Goal: Information Seeking & Learning: Check status

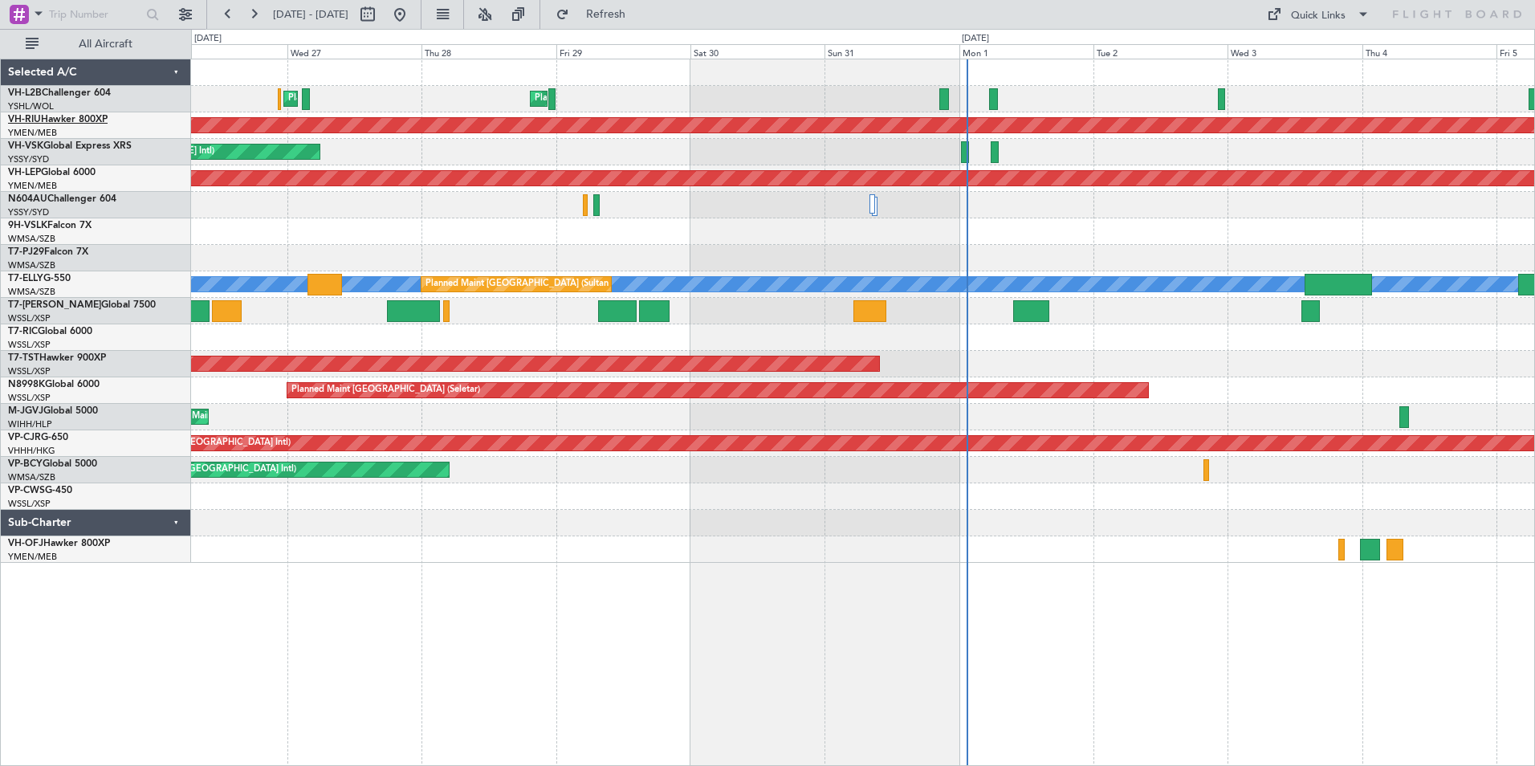
click at [55, 116] on link "VH-RIU Hawker 800XP" at bounding box center [58, 120] width 100 height 10
click at [65, 142] on link "VH-VSK Global Express XRS" at bounding box center [70, 146] width 124 height 10
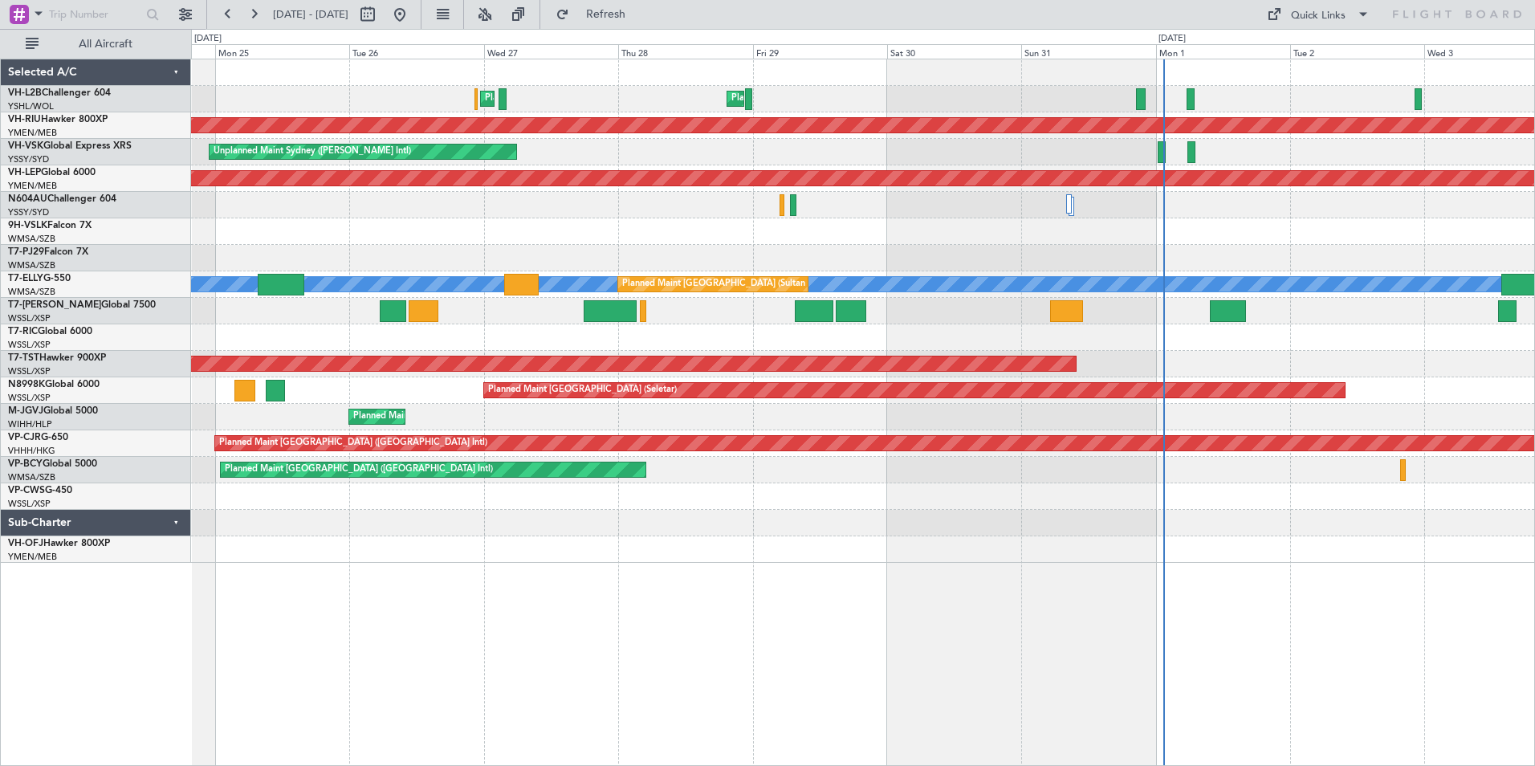
click at [1295, 172] on div "Planned Maint [GEOGRAPHIC_DATA] ([GEOGRAPHIC_DATA]) Planned Maint Sydney ([PERS…" at bounding box center [862, 310] width 1343 height 503
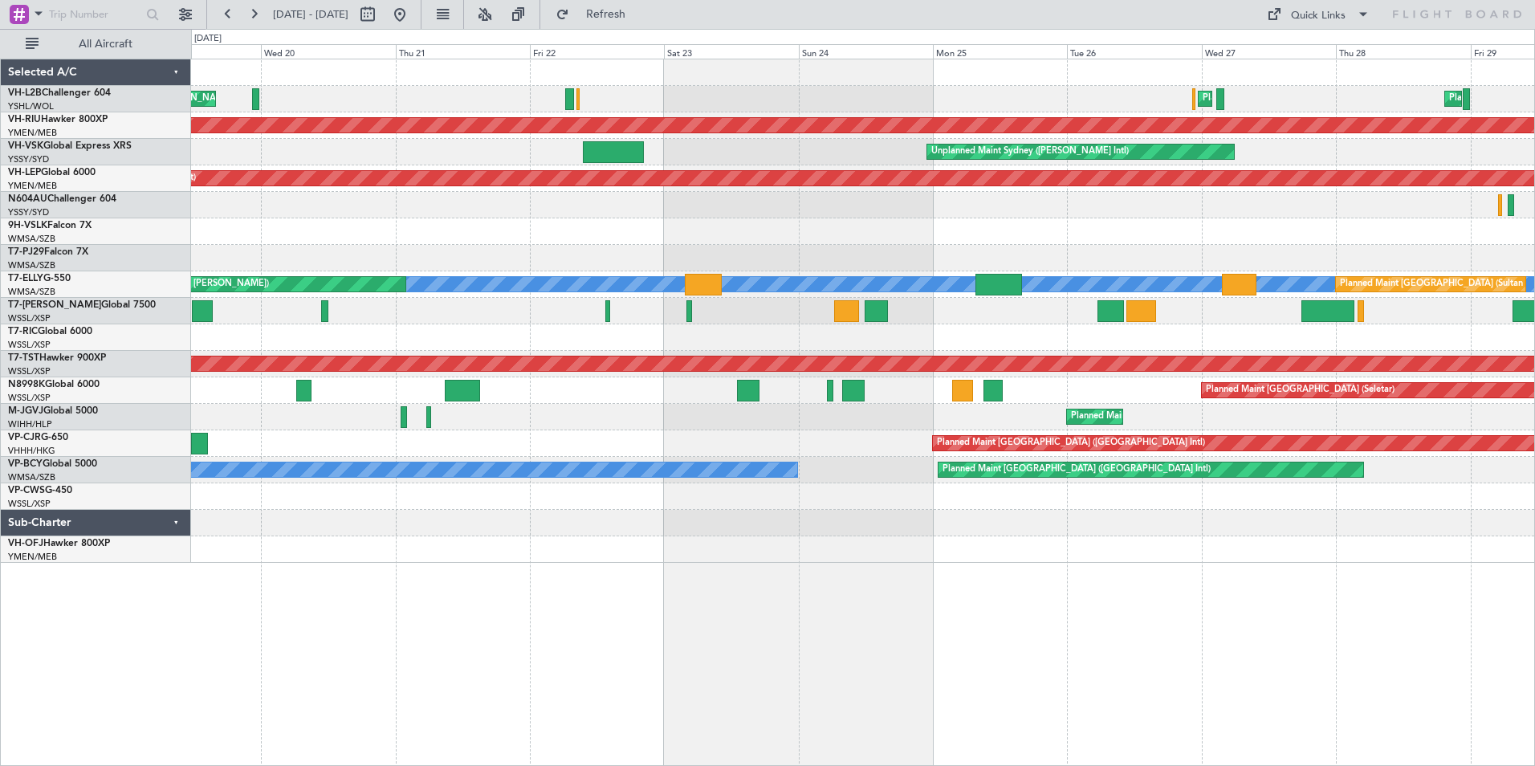
click at [1323, 245] on div "Planned Maint [GEOGRAPHIC_DATA] ([GEOGRAPHIC_DATA]) Planned Maint Sydney ([PERS…" at bounding box center [862, 310] width 1343 height 503
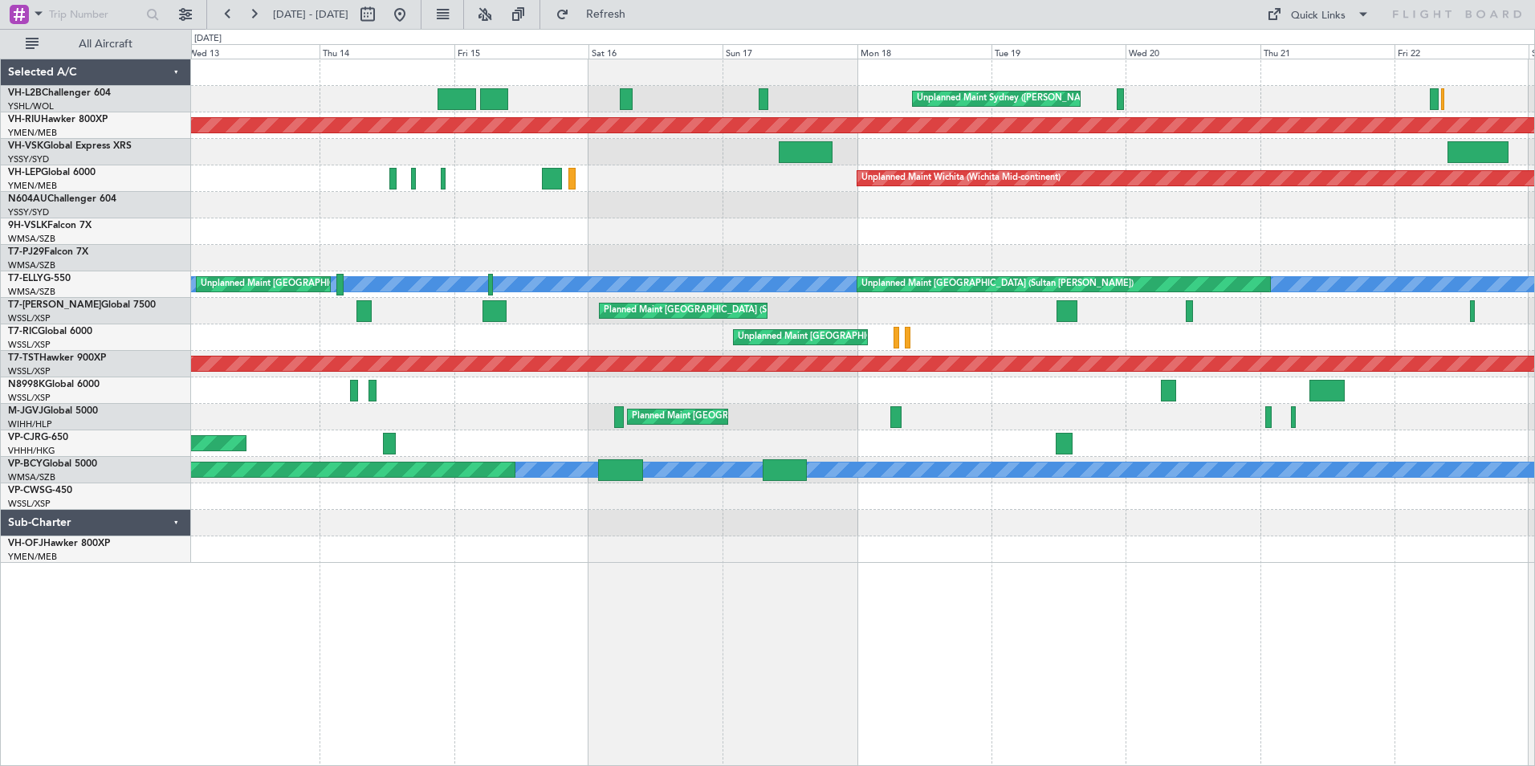
click at [1343, 200] on div "Unplanned Maint Sydney ([PERSON_NAME] Intl) Planned Maint [GEOGRAPHIC_DATA] ([G…" at bounding box center [862, 310] width 1343 height 503
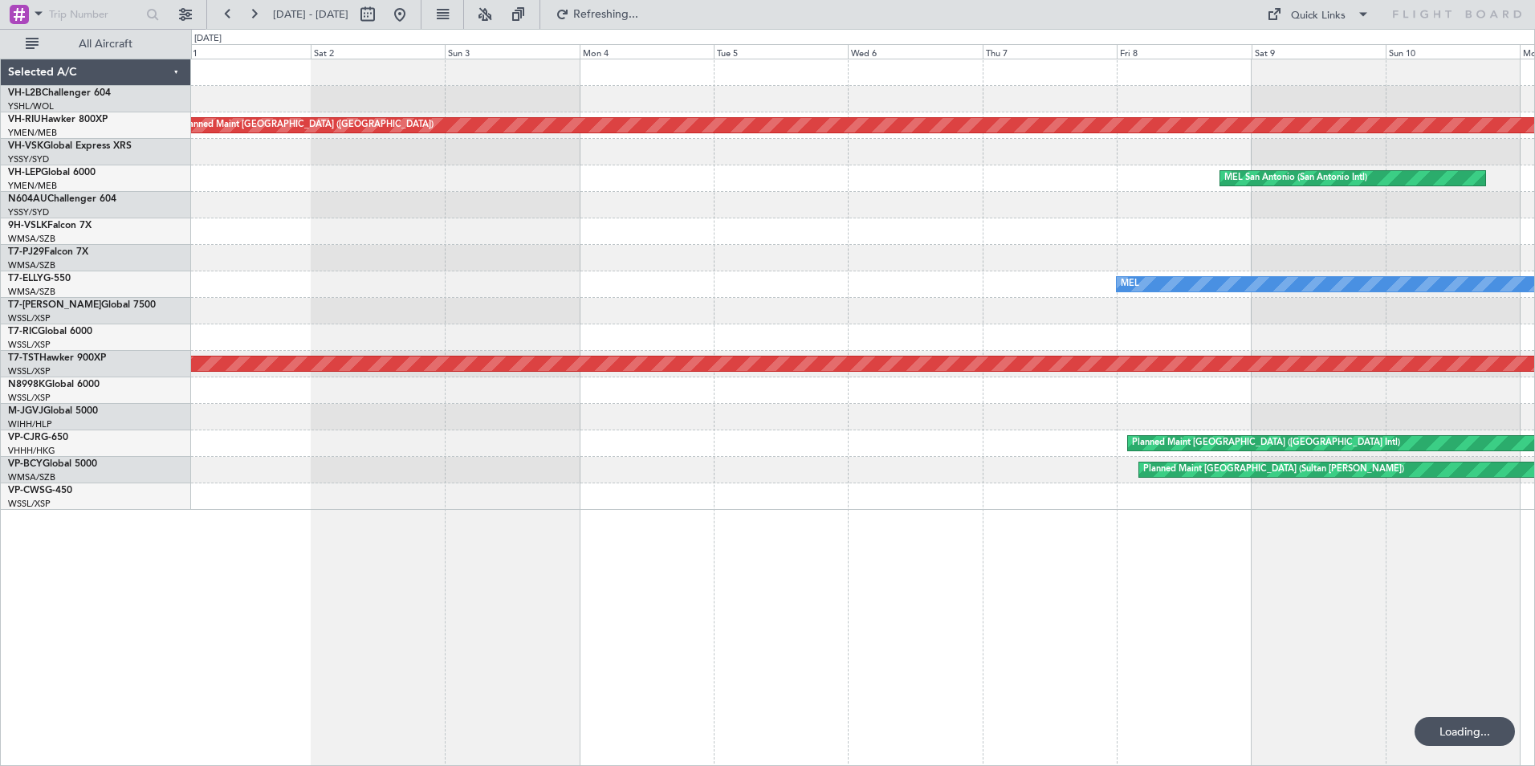
click at [1265, 209] on div at bounding box center [862, 205] width 1343 height 26
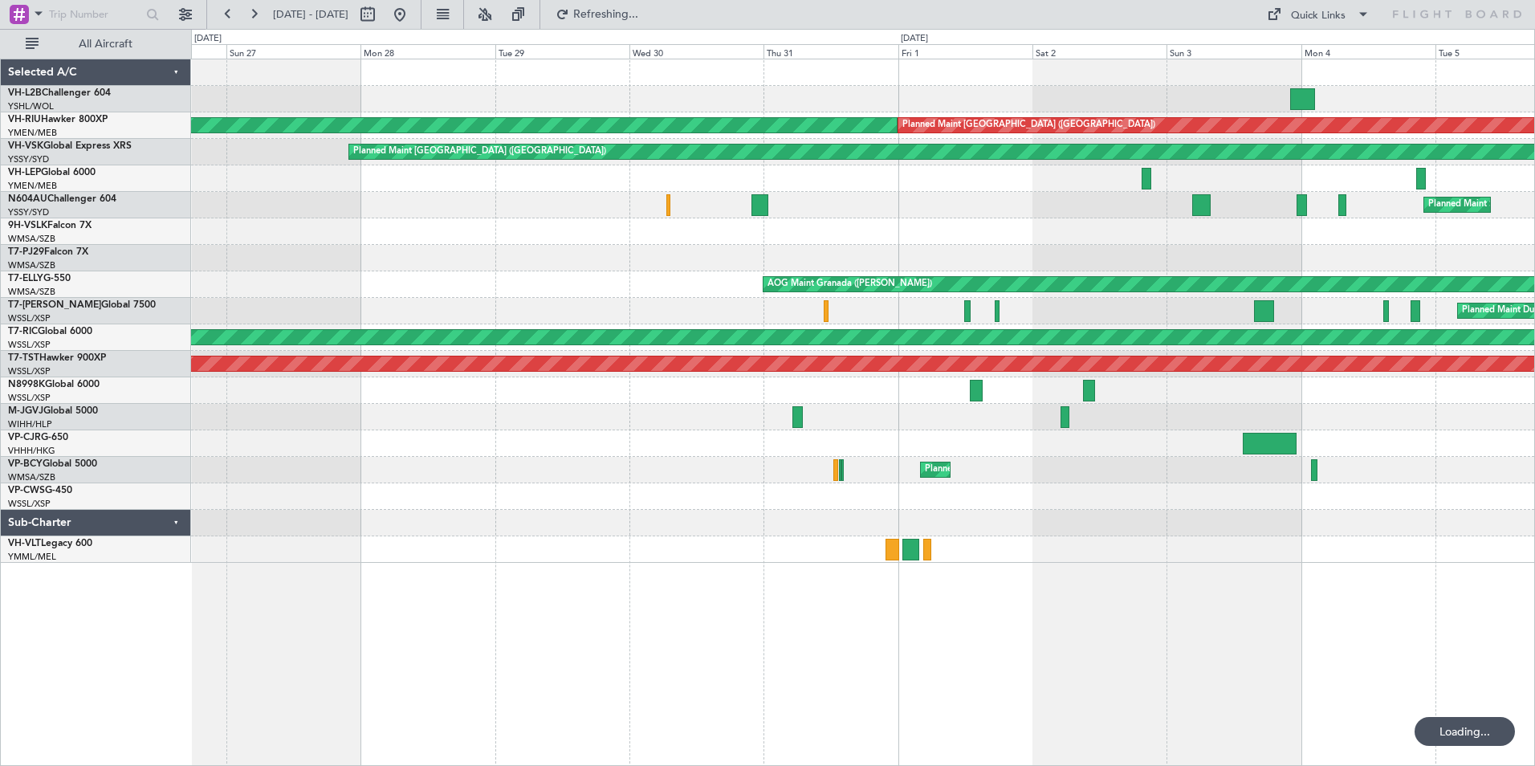
click at [71, 218] on div "Planned Maint [GEOGRAPHIC_DATA] ([GEOGRAPHIC_DATA]) Planned Maint [GEOGRAPHIC_D…" at bounding box center [767, 397] width 1535 height 737
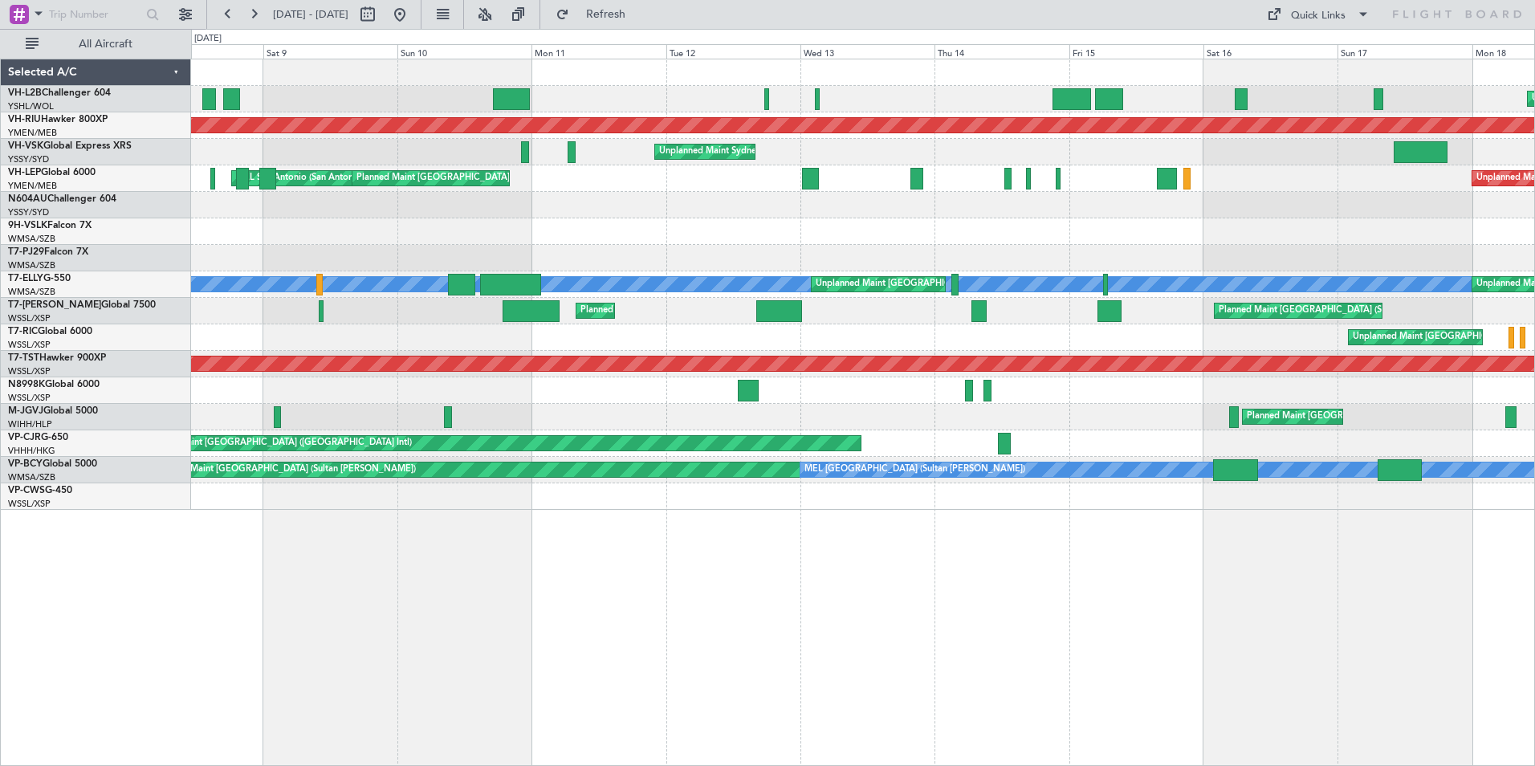
click at [224, 187] on div "Unplanned Maint Sydney ([PERSON_NAME] Intl) Planned Maint [GEOGRAPHIC_DATA] ([G…" at bounding box center [862, 284] width 1343 height 450
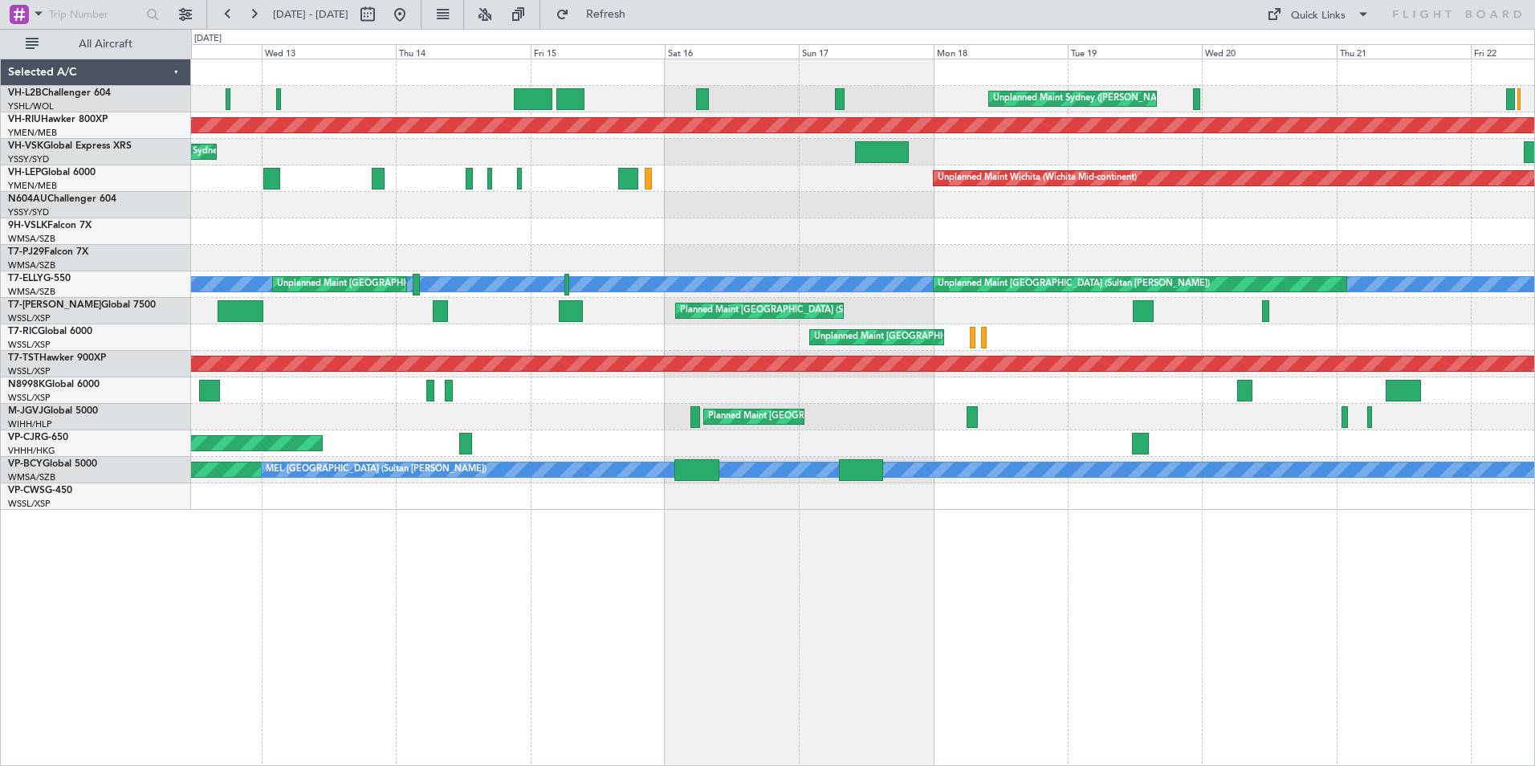
click at [1070, 231] on div at bounding box center [862, 231] width 1343 height 26
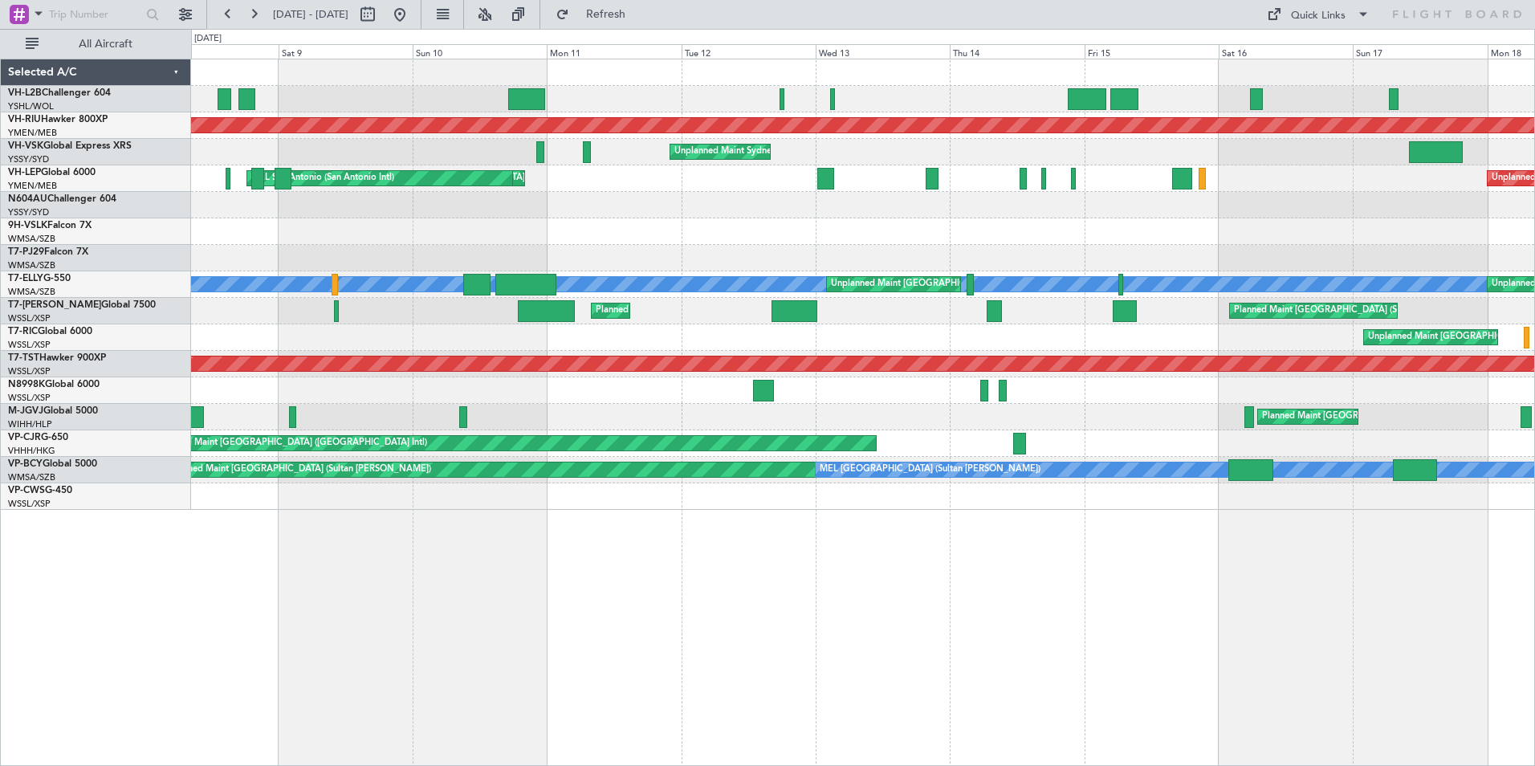
click at [1112, 240] on div at bounding box center [862, 231] width 1343 height 26
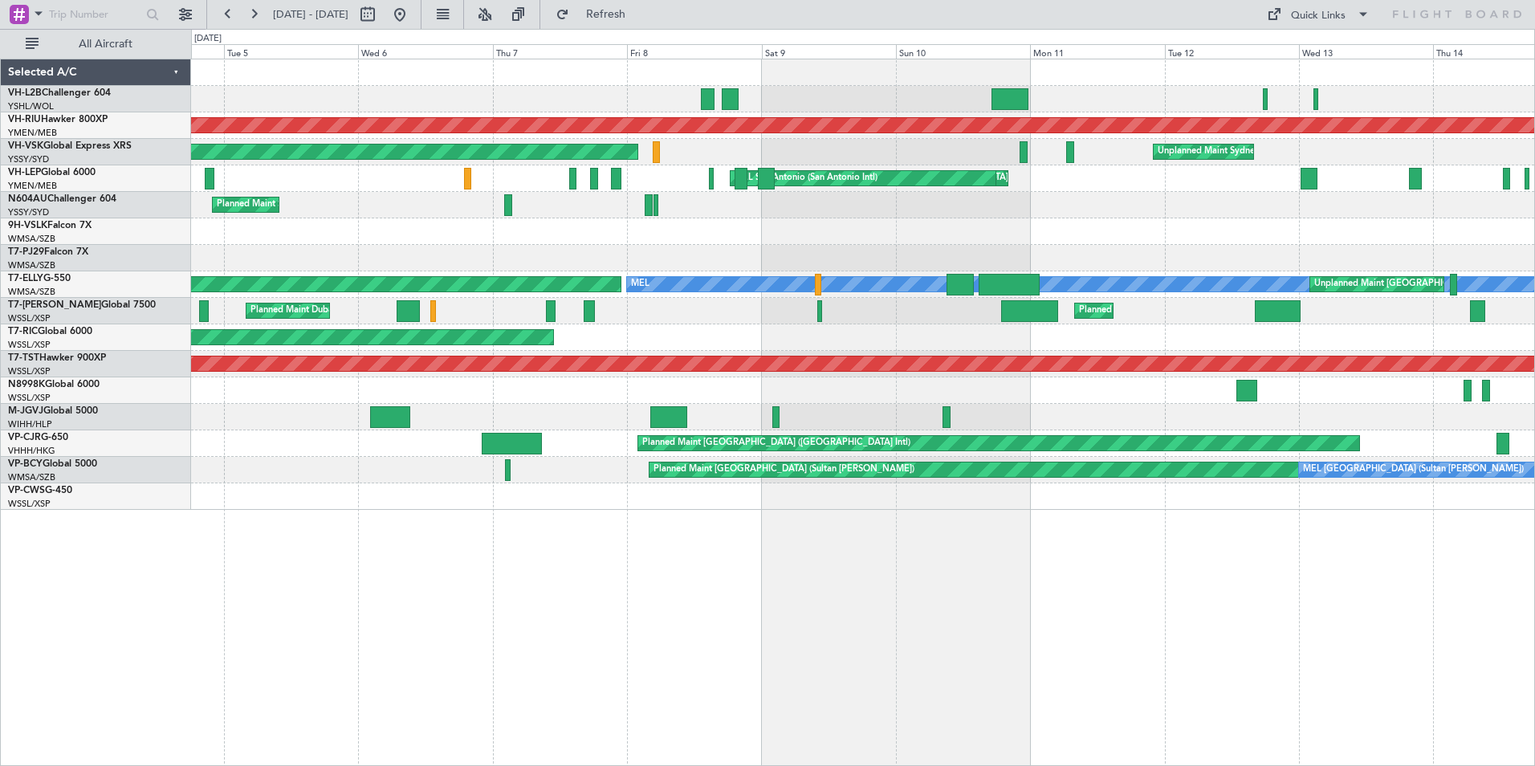
click at [684, 152] on div "Unplanned Maint Sydney ([PERSON_NAME] Intl) Planned Maint [GEOGRAPHIC_DATA] ([G…" at bounding box center [862, 152] width 1343 height 26
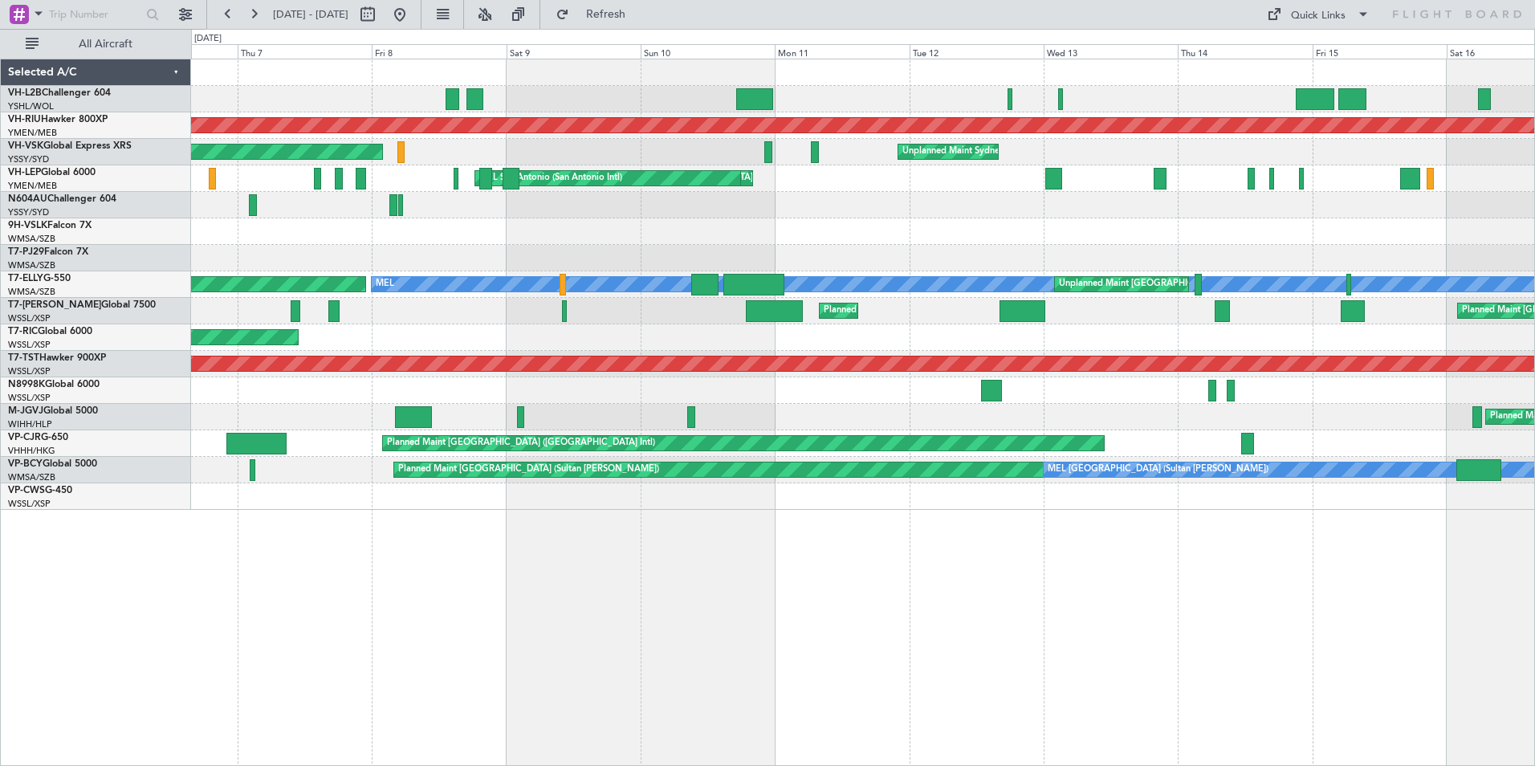
click at [299, 205] on div "Unplanned Maint Sydney ([PERSON_NAME] Intl) Planned Maint [GEOGRAPHIC_DATA] ([G…" at bounding box center [862, 284] width 1343 height 450
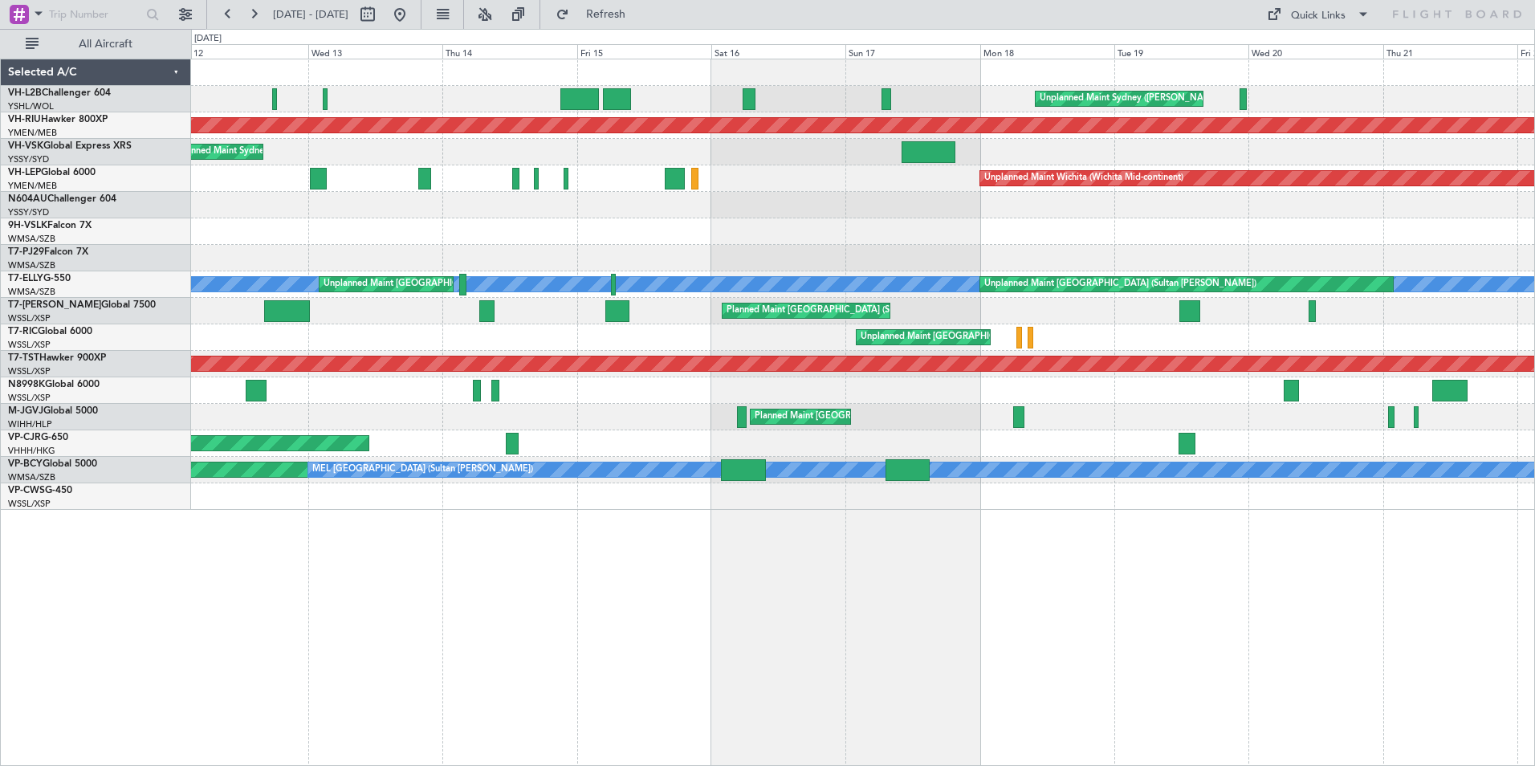
click at [724, 227] on div "Unplanned Maint Sydney ([PERSON_NAME] Intl) Planned Maint [GEOGRAPHIC_DATA] ([G…" at bounding box center [862, 284] width 1343 height 450
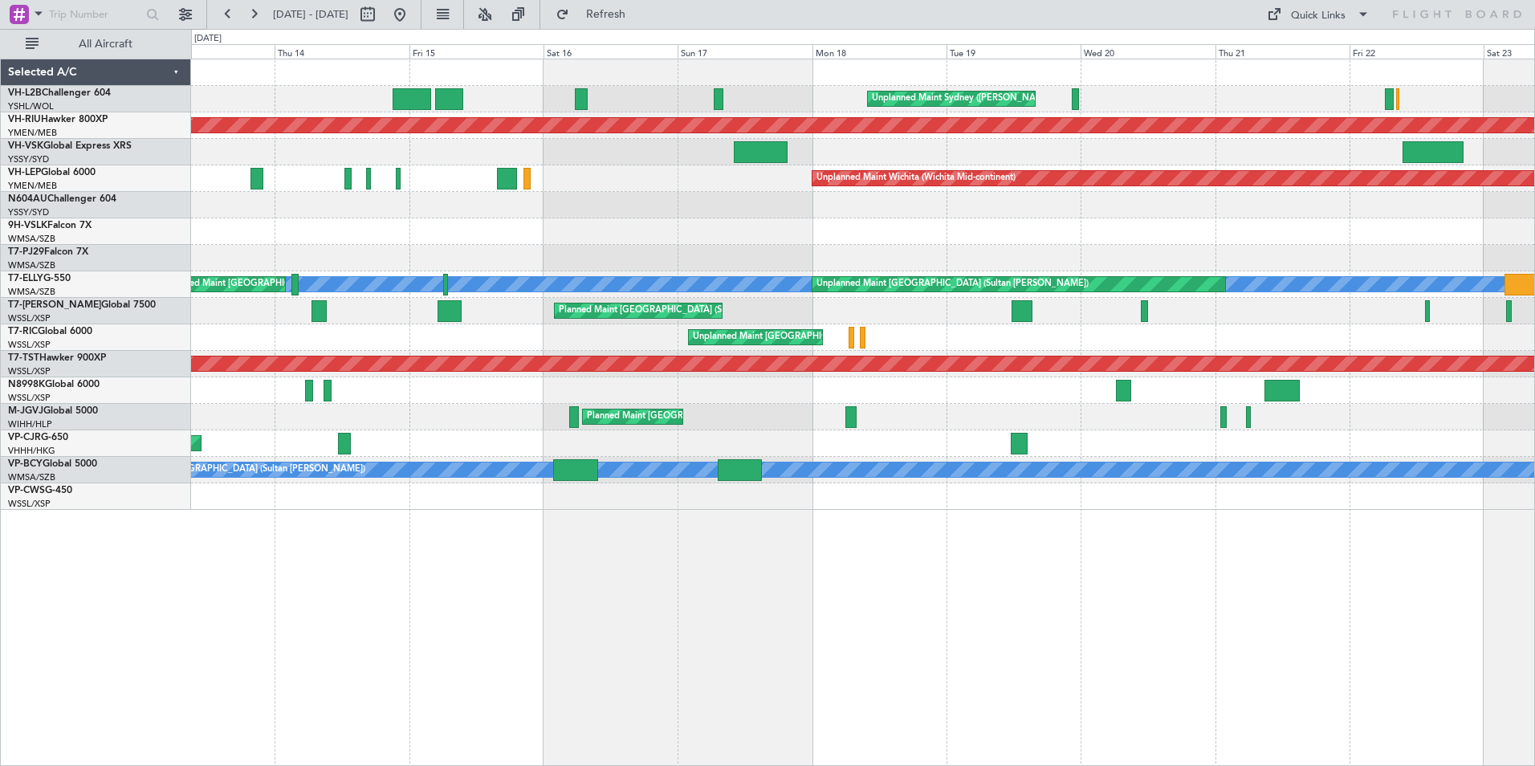
click at [206, 202] on div at bounding box center [862, 205] width 1343 height 26
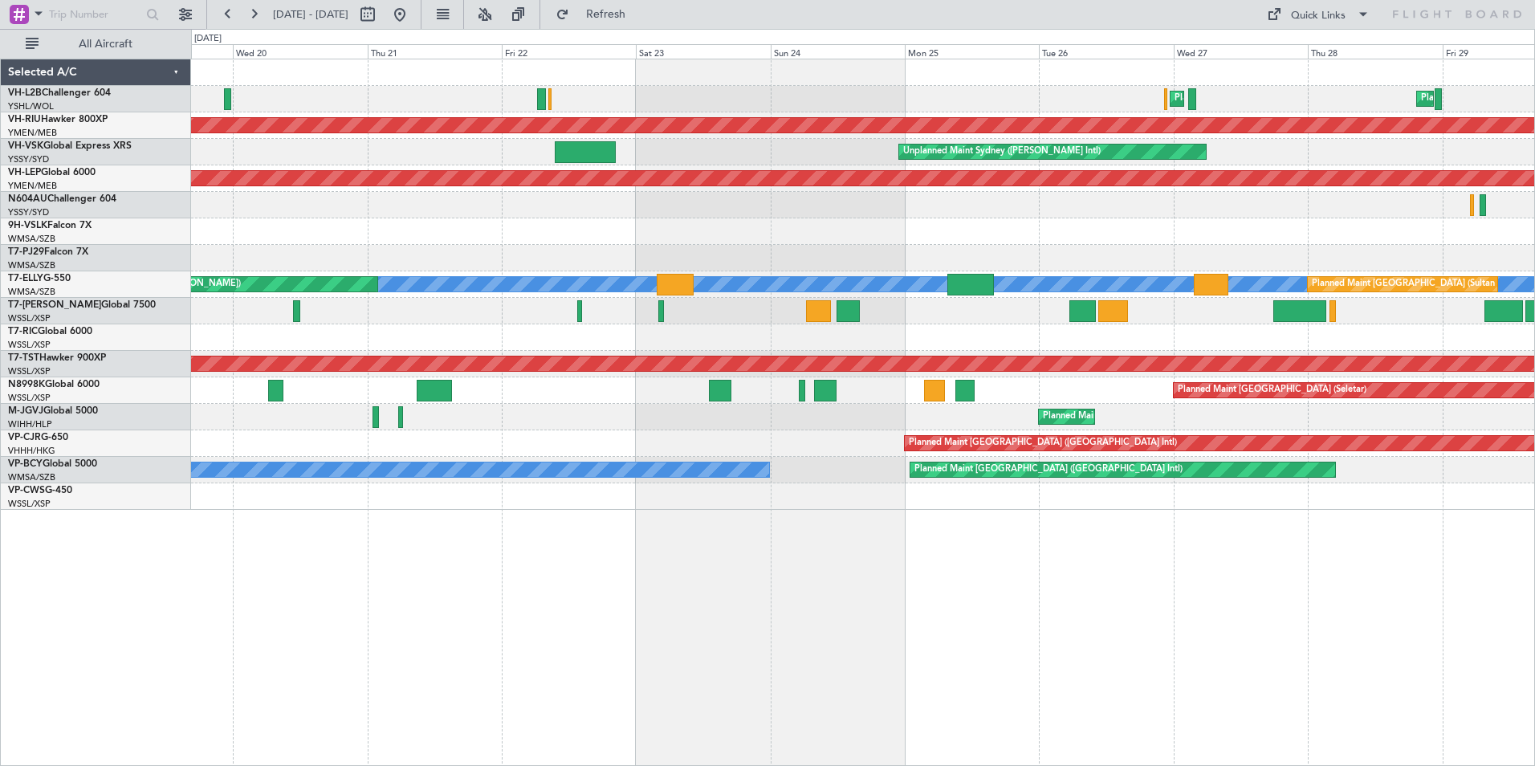
click at [1286, 152] on div "Unplanned Maint Sydney ([PERSON_NAME] Intl)" at bounding box center [862, 152] width 1343 height 26
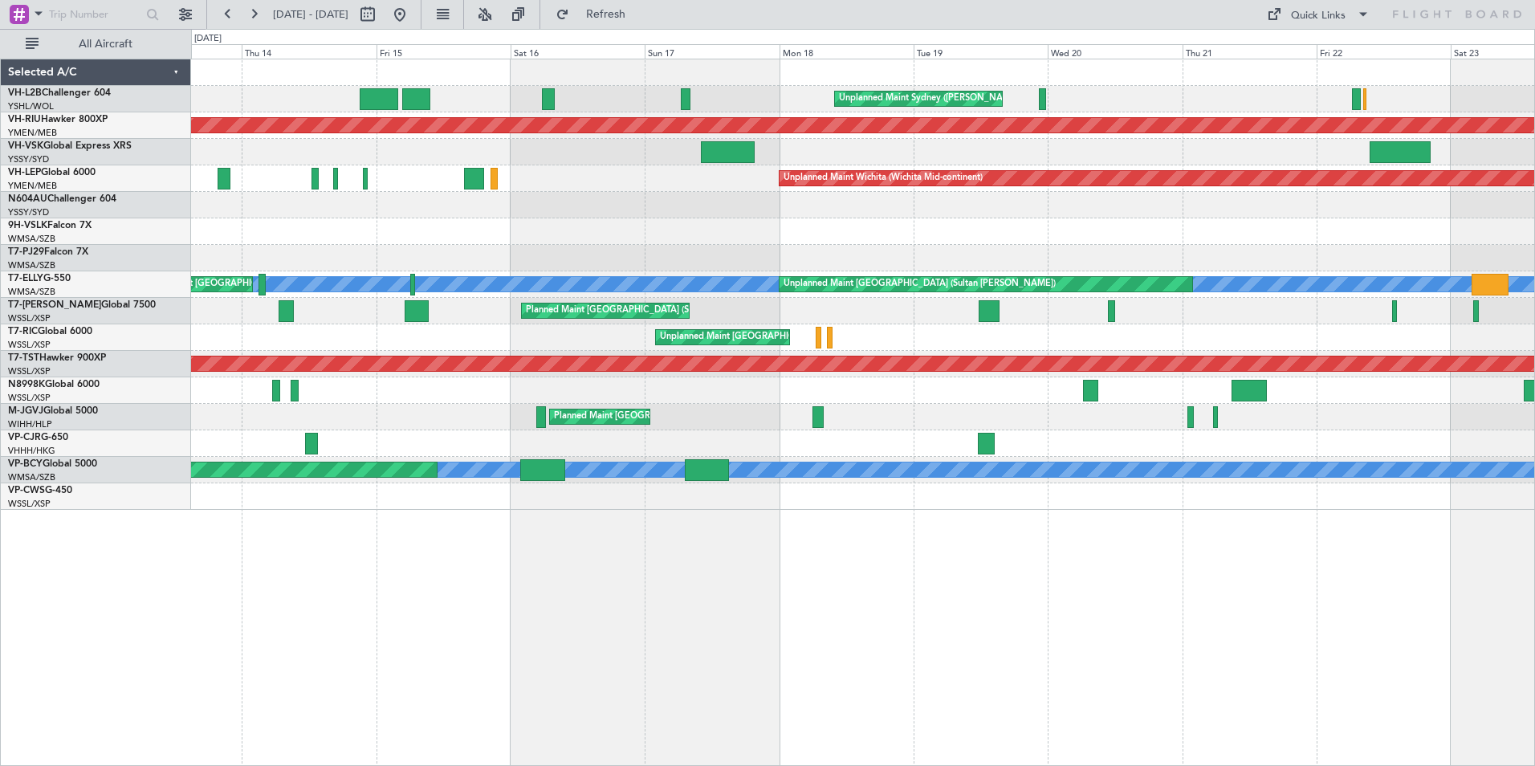
click at [1233, 153] on div "Unplanned Maint Sydney ([PERSON_NAME] Intl) Unplanned Maint Sydney ([PERSON_NAM…" at bounding box center [862, 152] width 1343 height 26
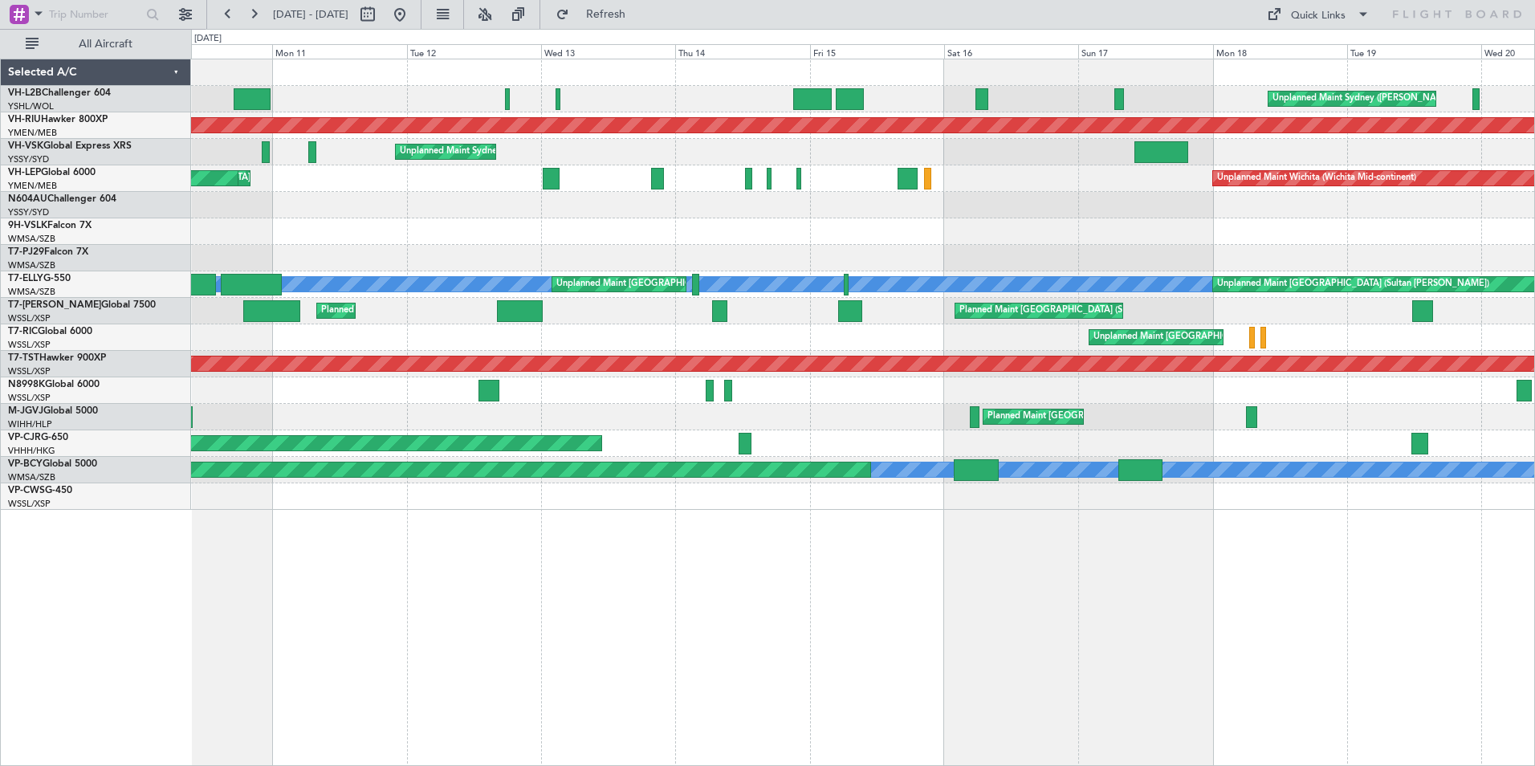
click at [627, 211] on div at bounding box center [862, 205] width 1343 height 26
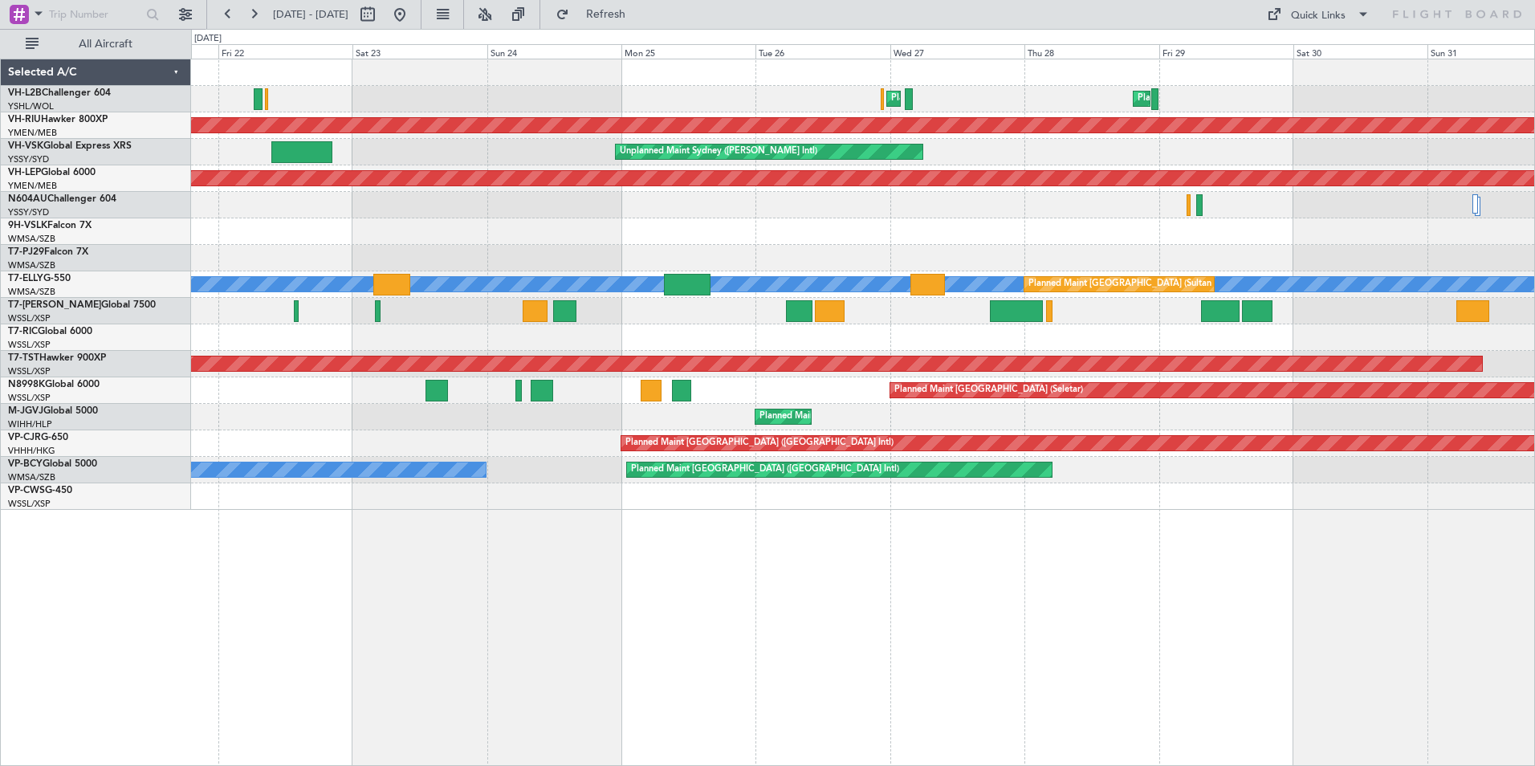
click at [401, 197] on div at bounding box center [862, 205] width 1343 height 26
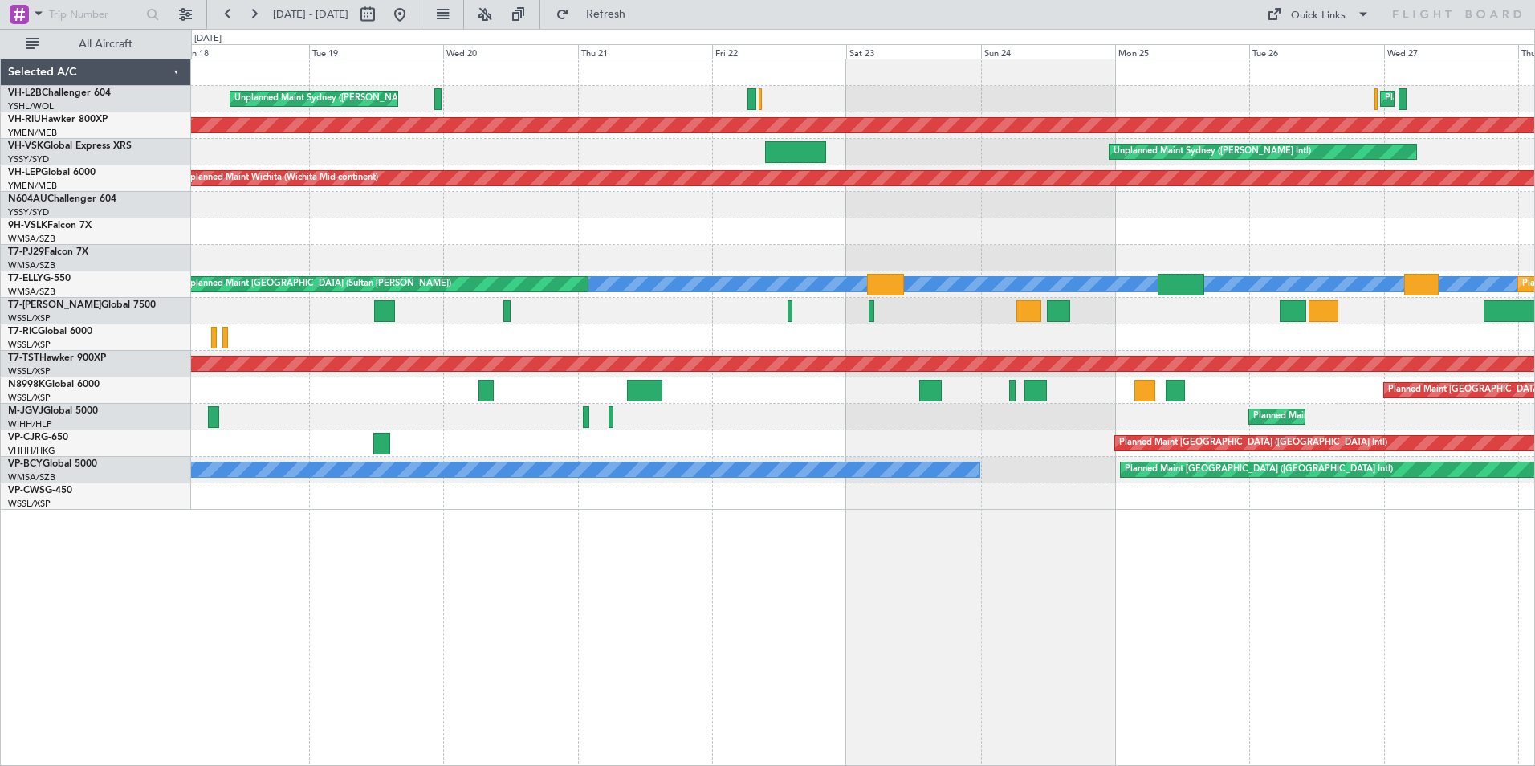
click at [1013, 256] on div "Planned Maint Sydney ([PERSON_NAME] Intl) Unplanned Maint Sydney ([PERSON_NAME]…" at bounding box center [862, 284] width 1343 height 450
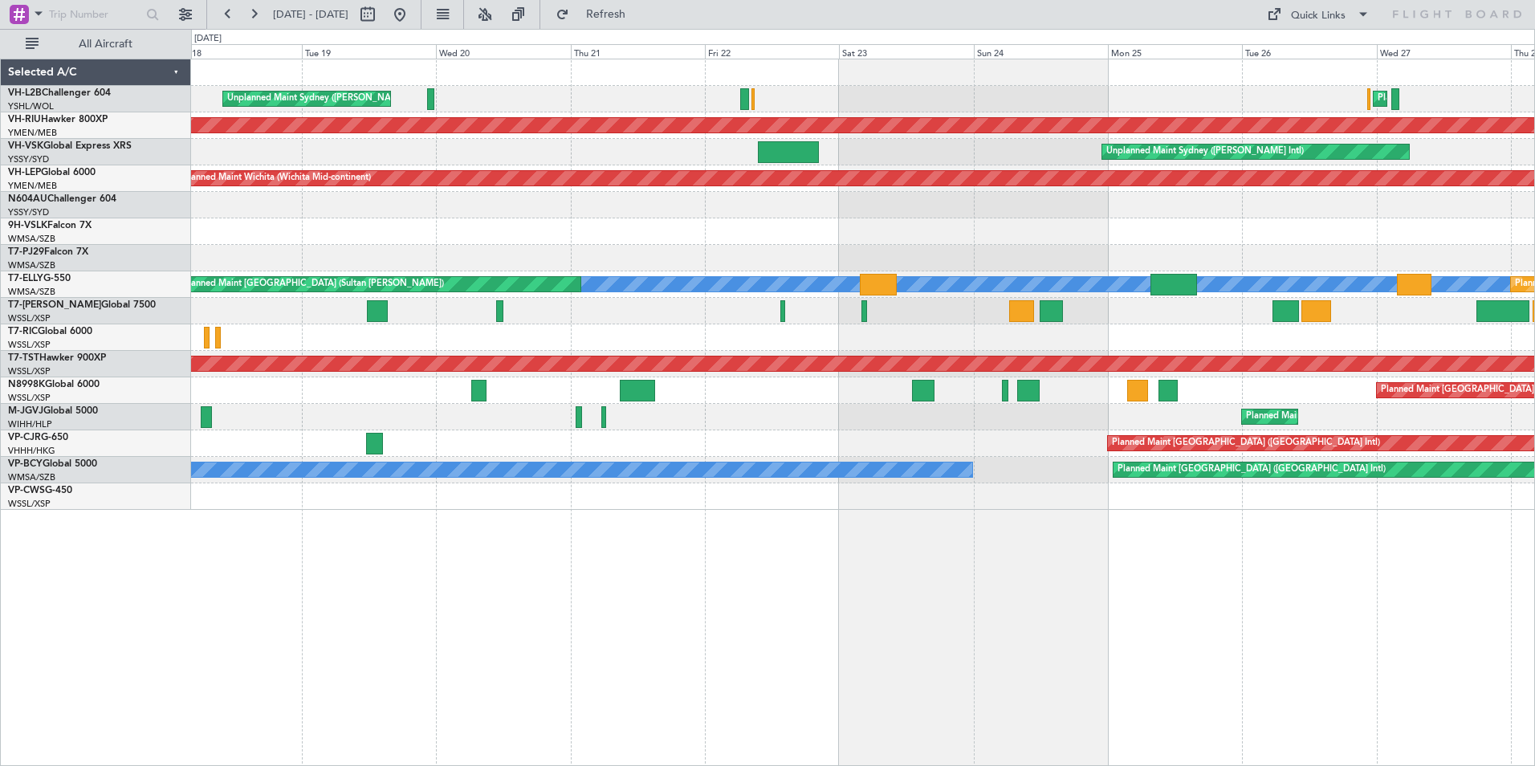
click at [1033, 274] on div "Planned Maint Sydney ([PERSON_NAME] Intl) Unplanned Maint Sydney ([PERSON_NAME]…" at bounding box center [862, 284] width 1343 height 450
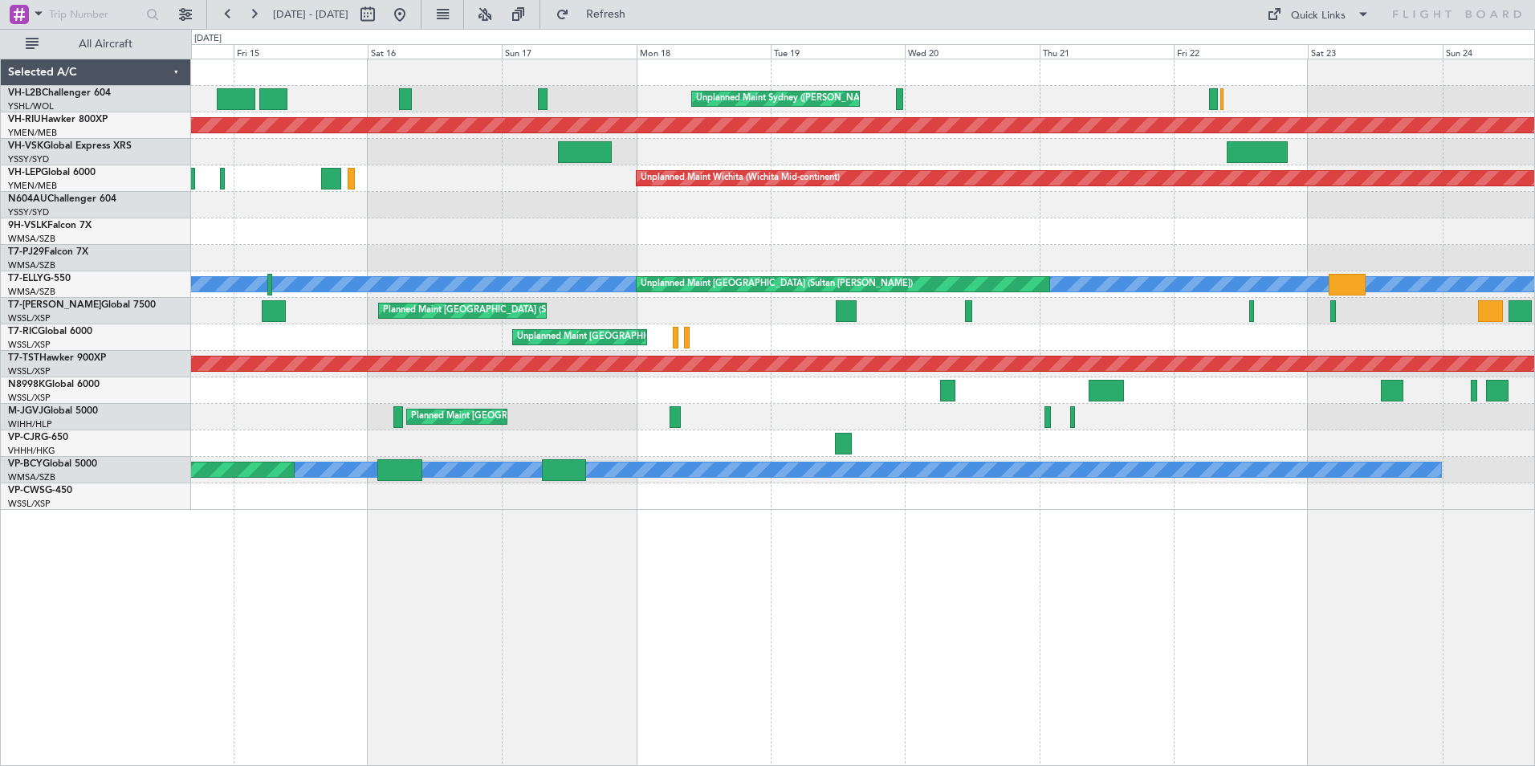
click at [786, 258] on div at bounding box center [862, 258] width 1343 height 26
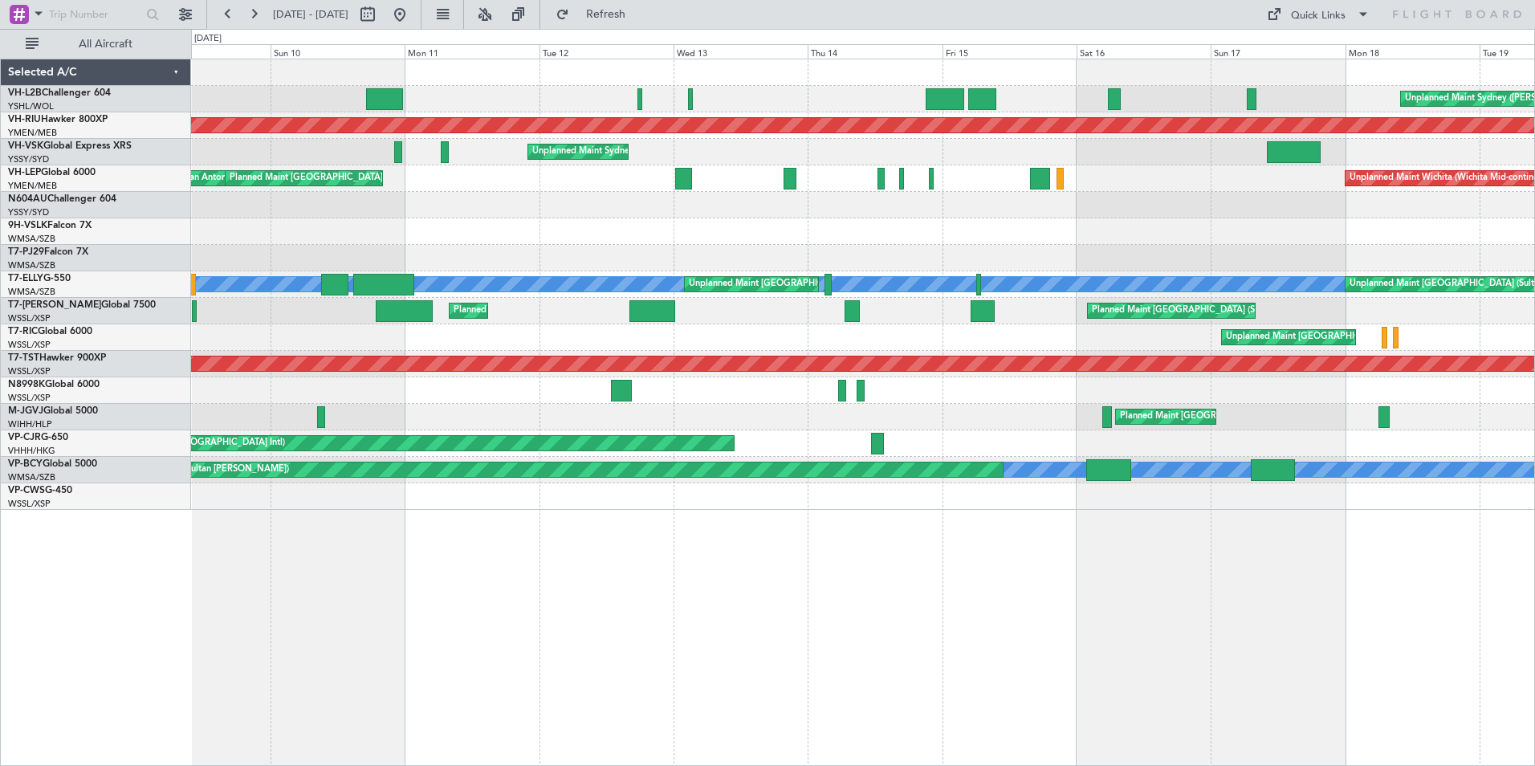
click at [1000, 265] on div at bounding box center [862, 258] width 1343 height 26
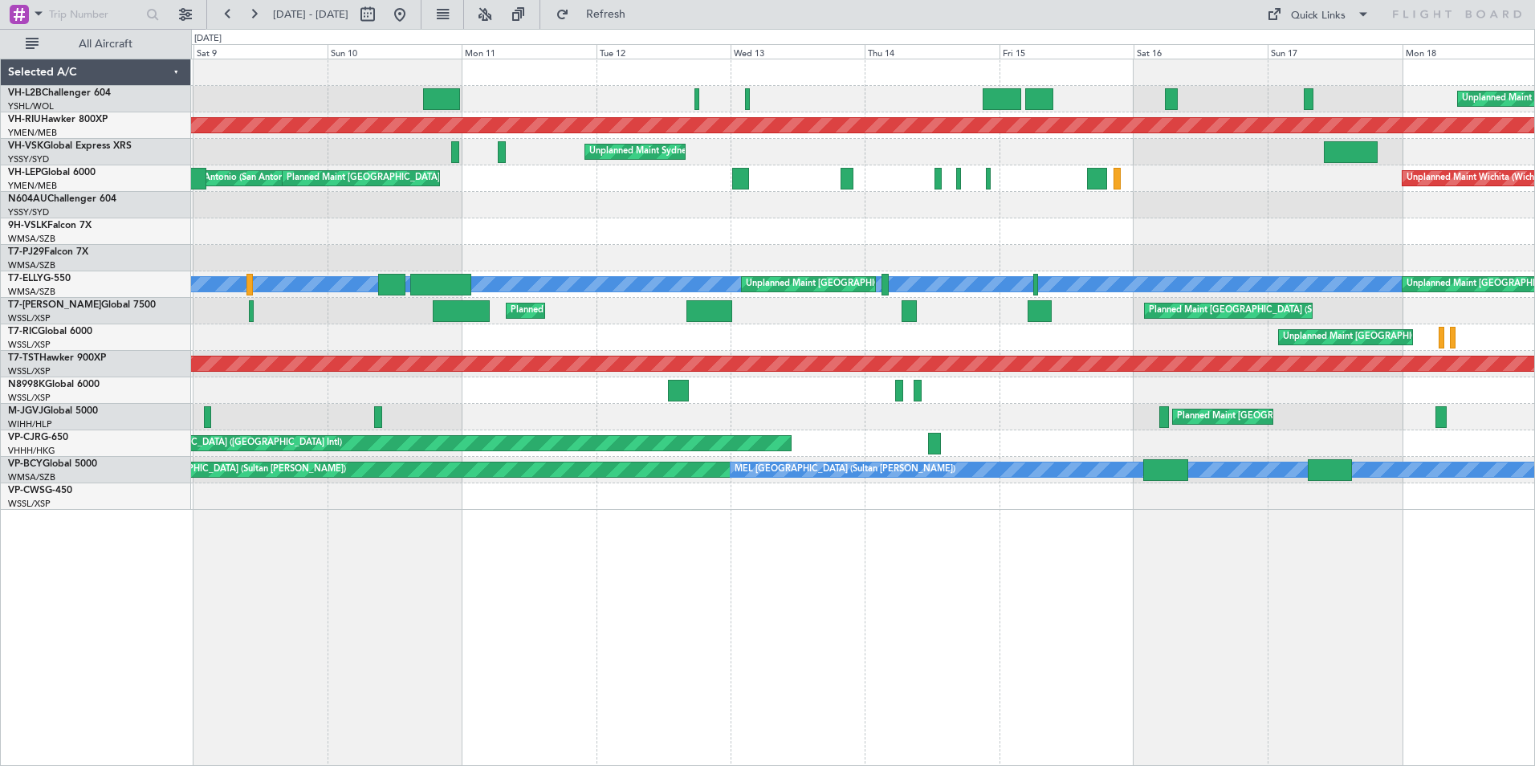
click at [241, 196] on div at bounding box center [862, 205] width 1343 height 26
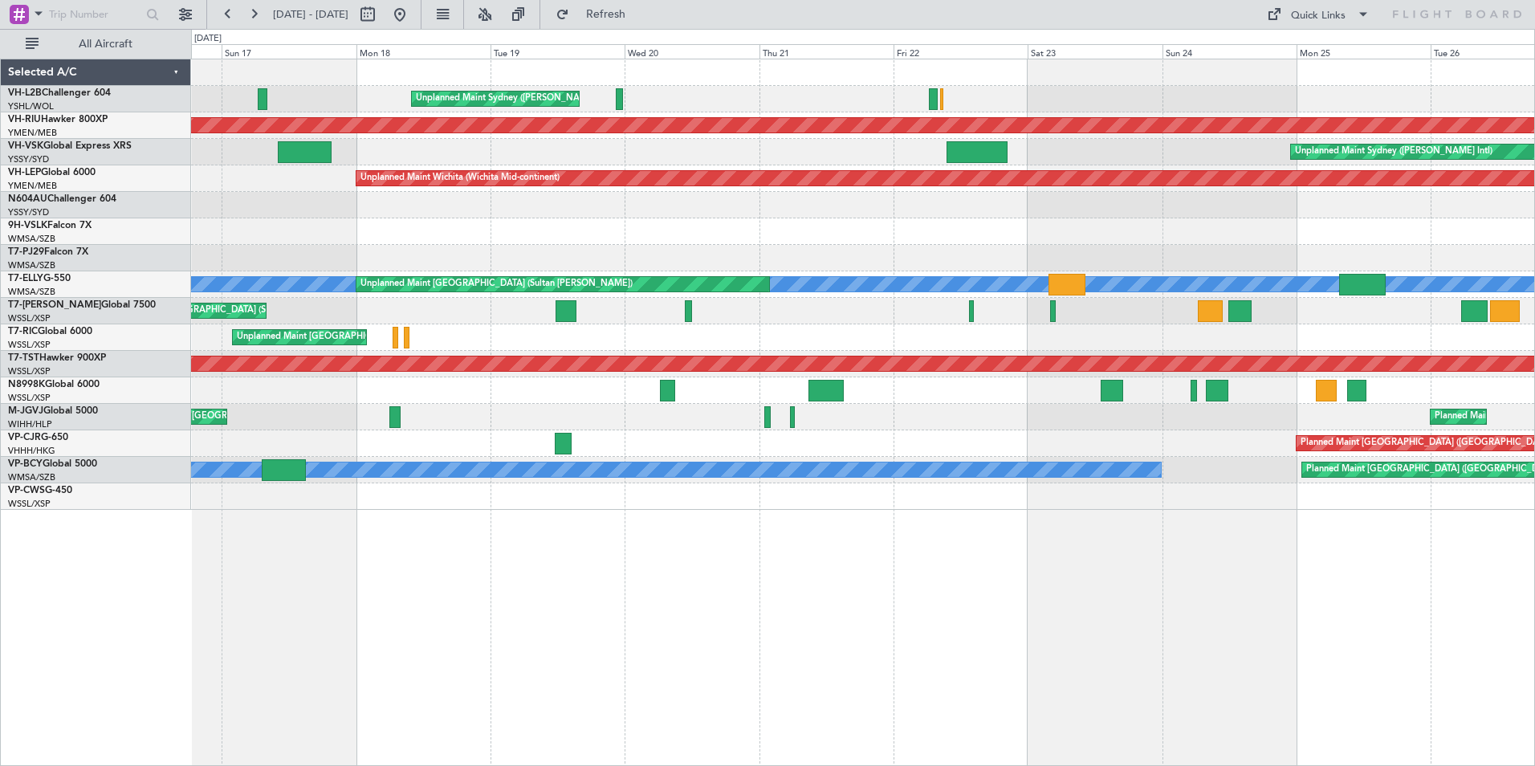
click at [292, 174] on div "Unplanned Maint Sydney ([PERSON_NAME] Intl) Planned Maint Sydney ([PERSON_NAME]…" at bounding box center [862, 284] width 1343 height 450
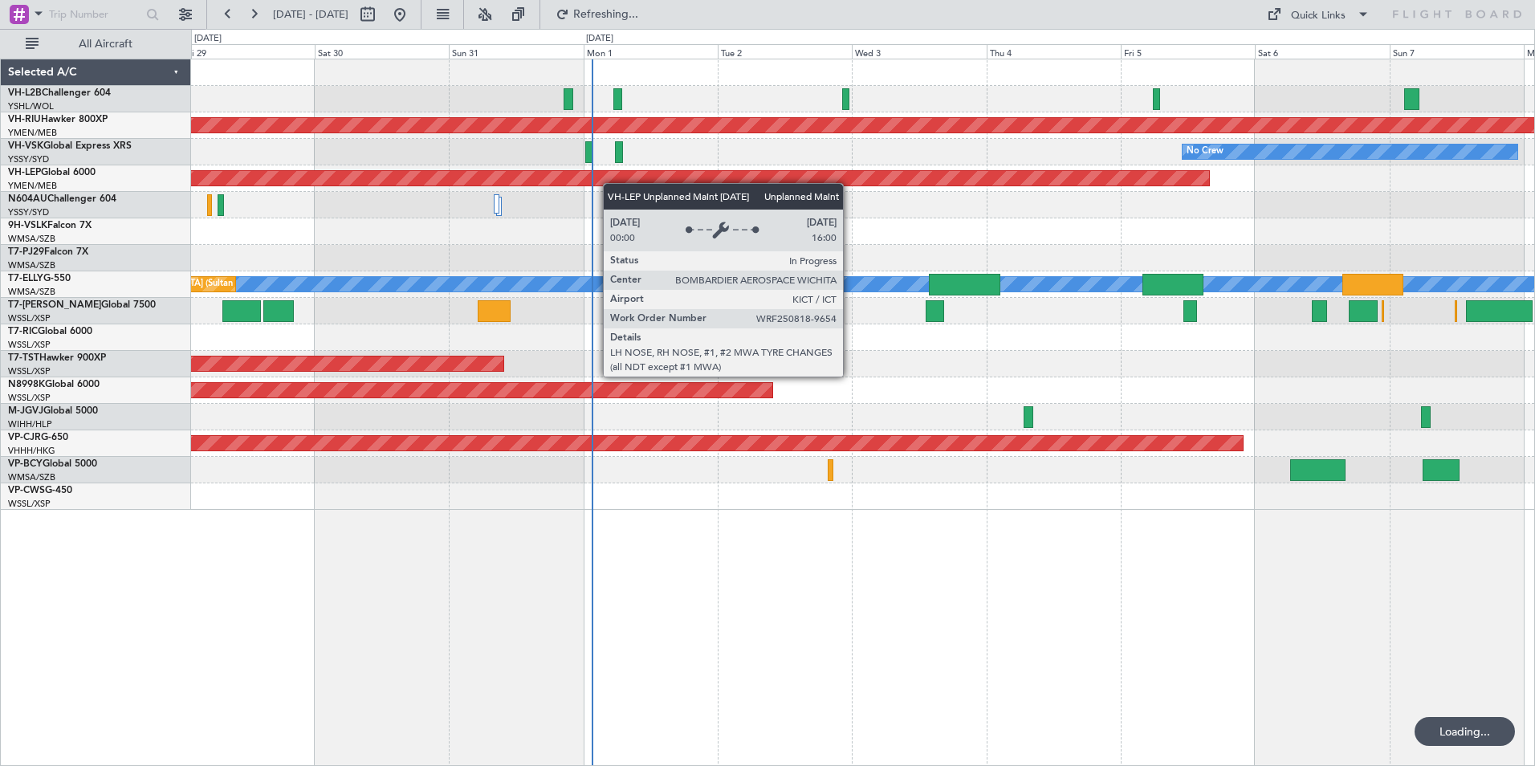
click at [407, 172] on div "Planned Maint [GEOGRAPHIC_DATA] ([GEOGRAPHIC_DATA]) Planned Maint Sydney ([PERS…" at bounding box center [862, 284] width 1343 height 450
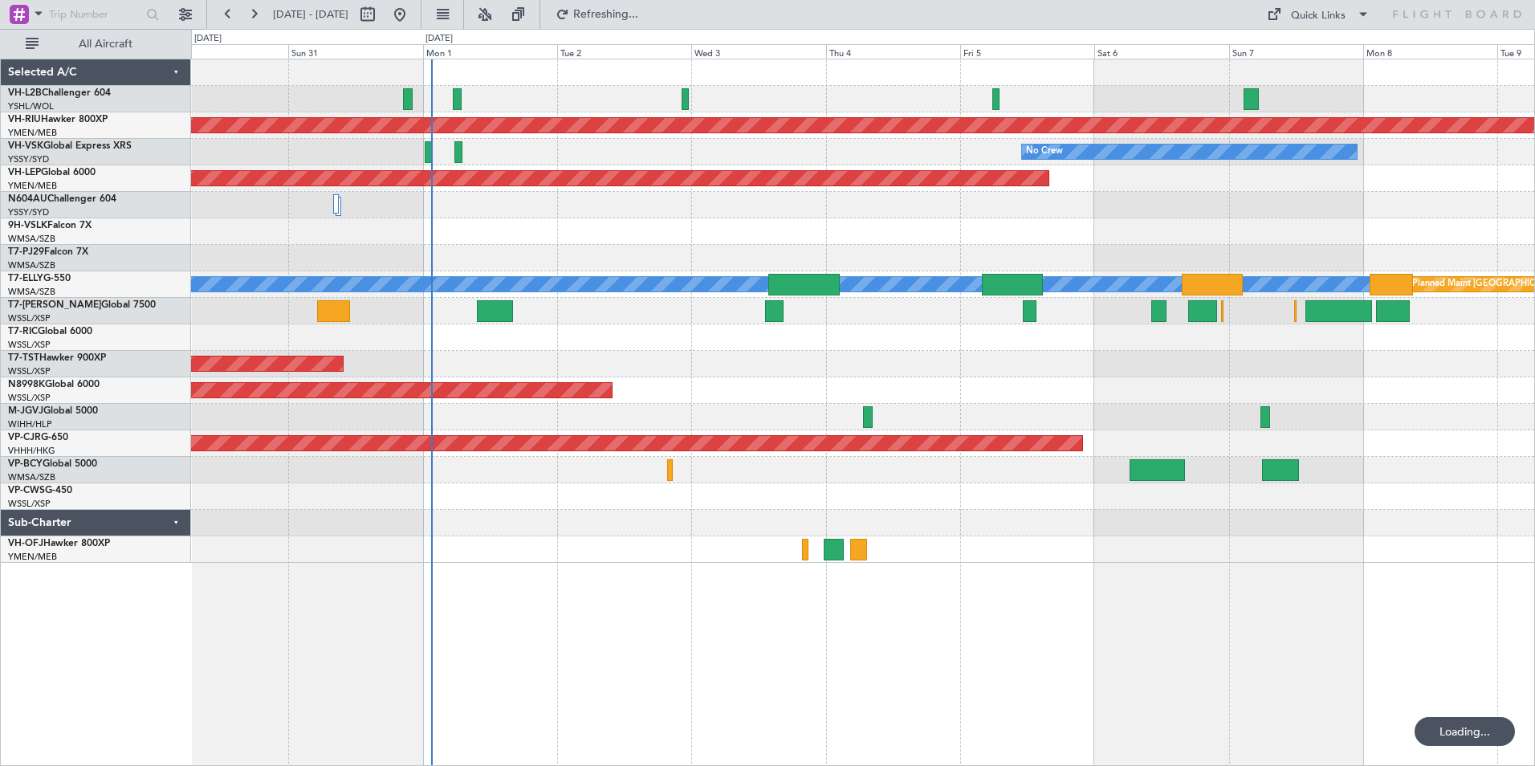
click at [824, 193] on div "Planned Maint [GEOGRAPHIC_DATA] ([GEOGRAPHIC_DATA]) Planned Maint [GEOGRAPHIC_D…" at bounding box center [862, 310] width 1343 height 503
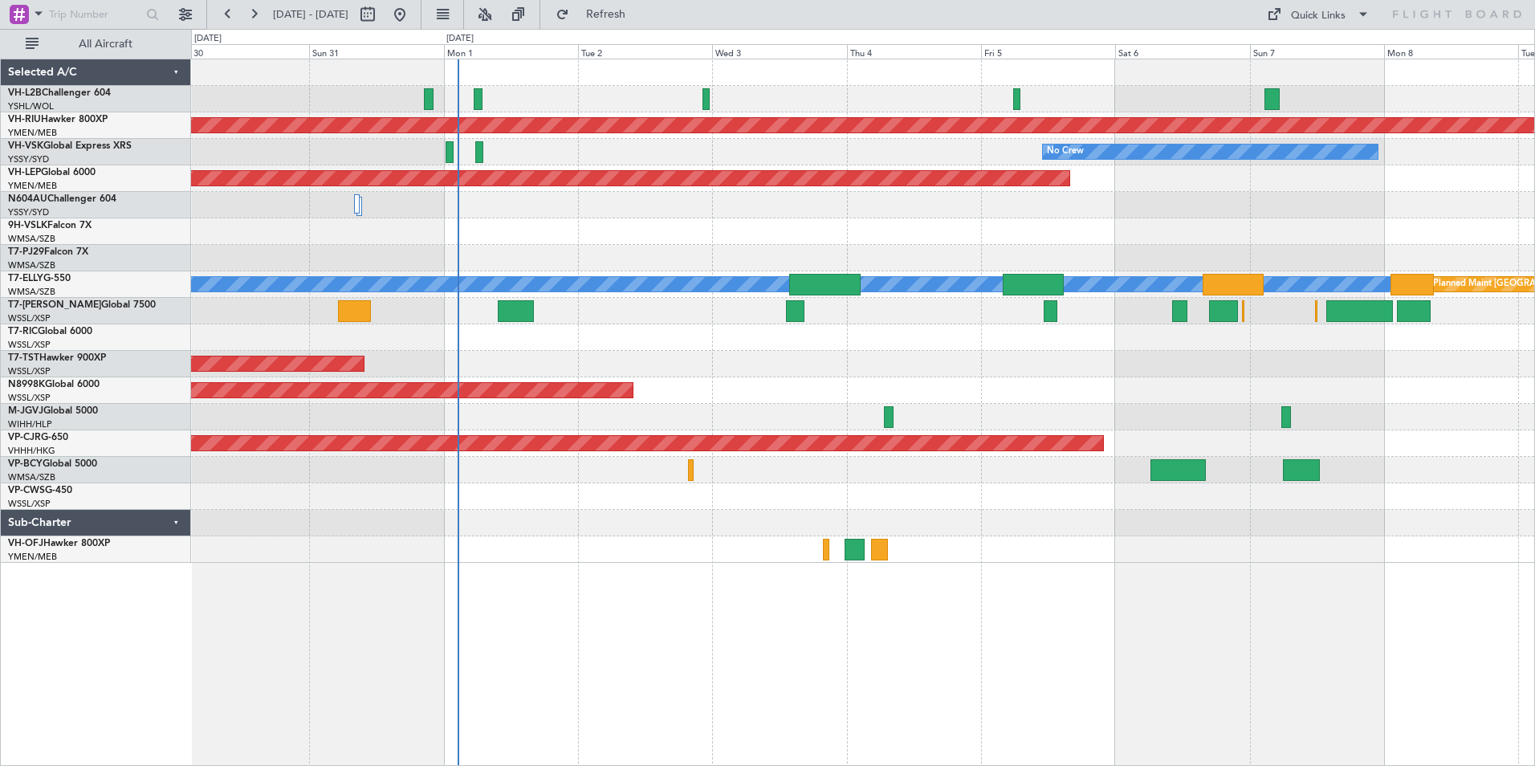
click at [976, 230] on div at bounding box center [862, 231] width 1343 height 26
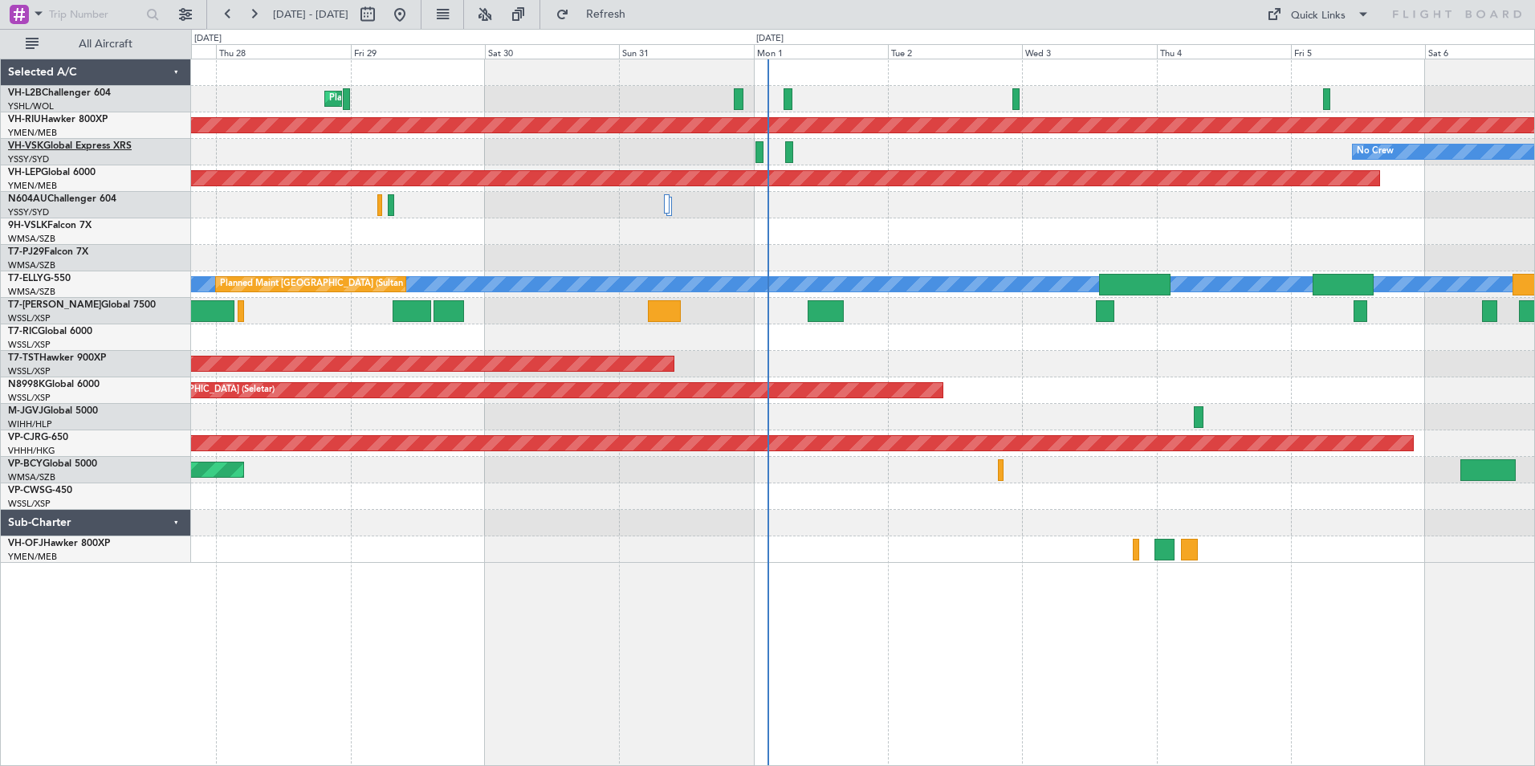
click at [56, 146] on link "VH-VSK Global Express XRS" at bounding box center [70, 146] width 124 height 10
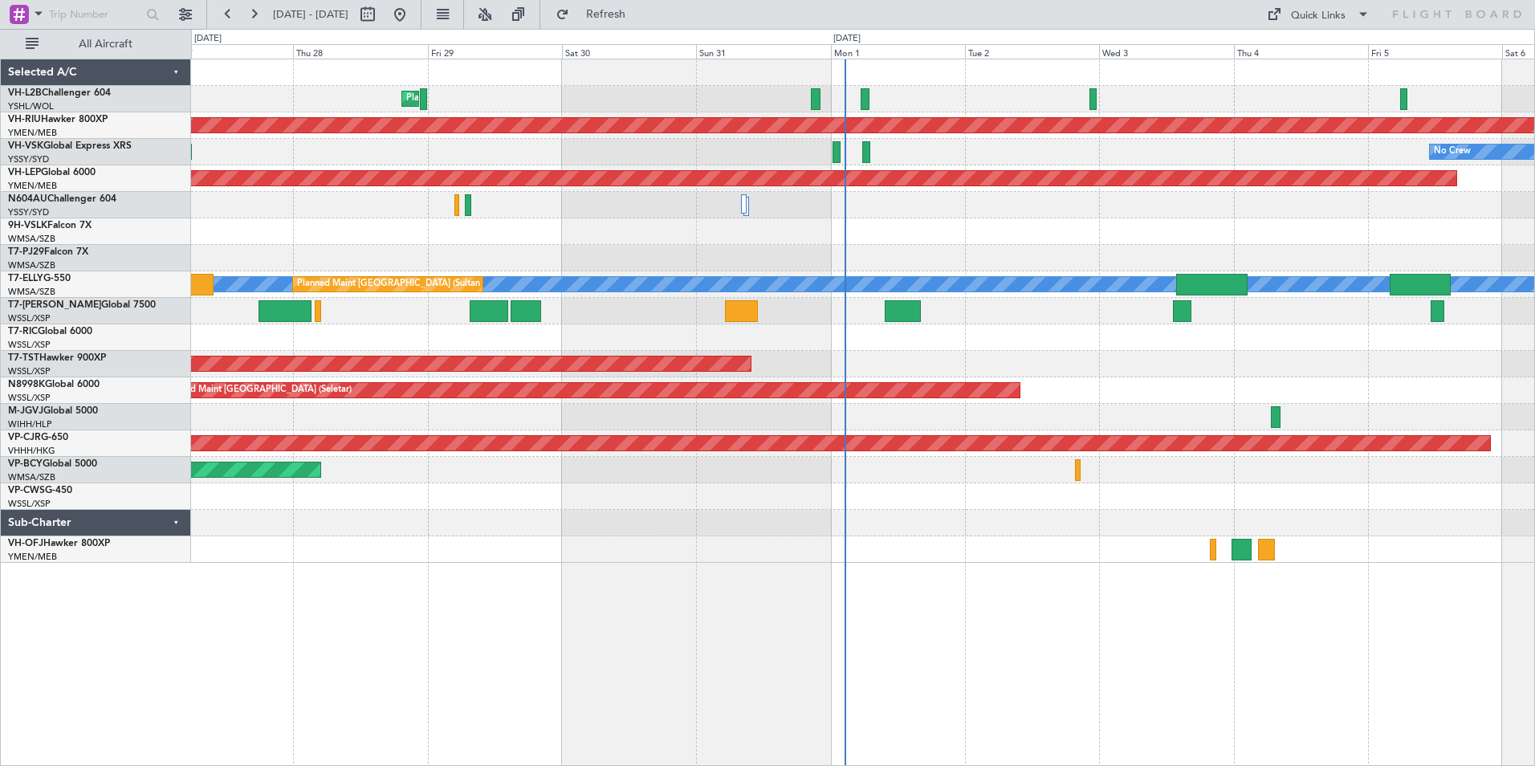
click at [910, 230] on div at bounding box center [862, 231] width 1343 height 26
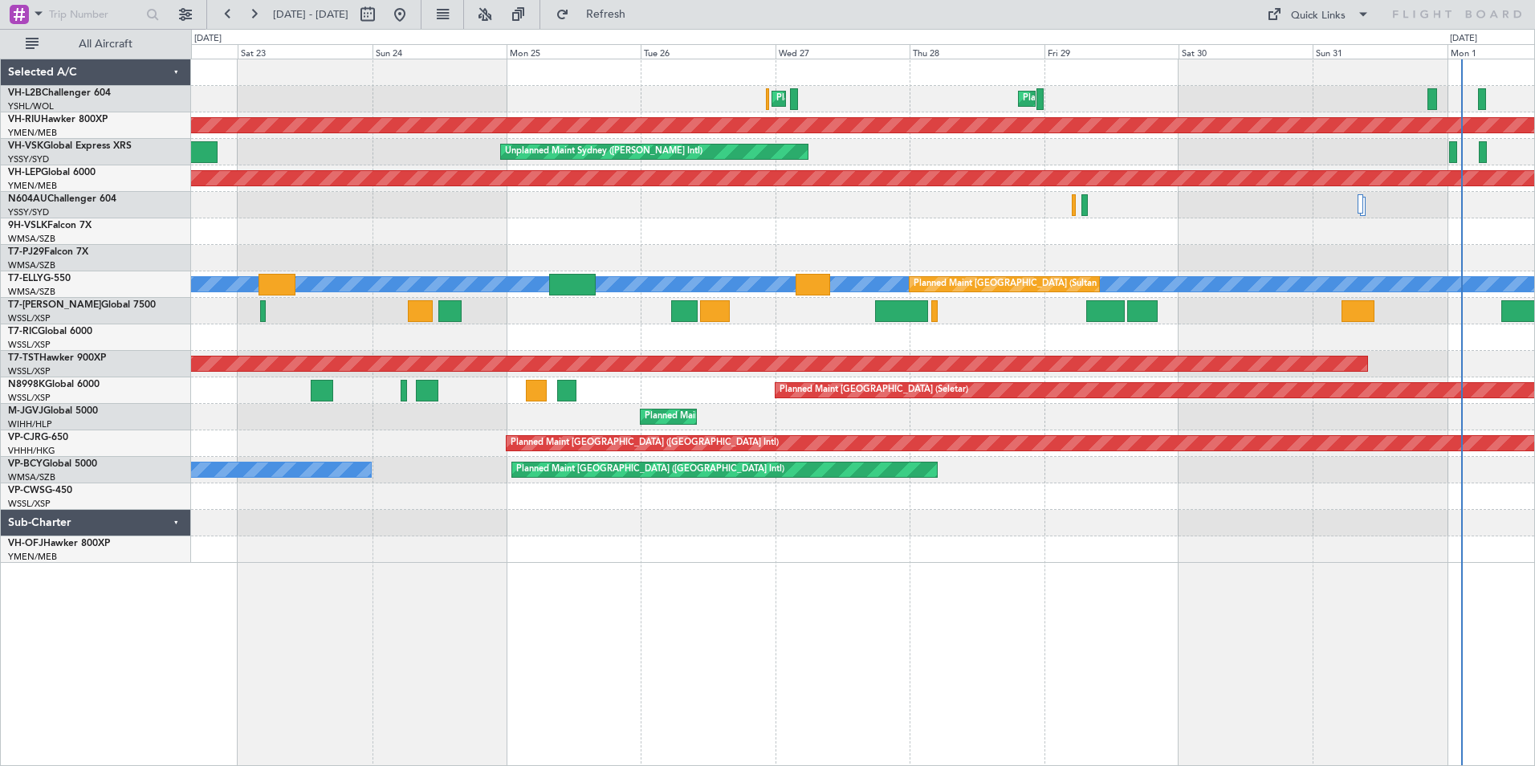
click at [949, 225] on div "Planned Maint [GEOGRAPHIC_DATA] ([GEOGRAPHIC_DATA]) Planned Maint Sydney ([PERS…" at bounding box center [862, 310] width 1343 height 503
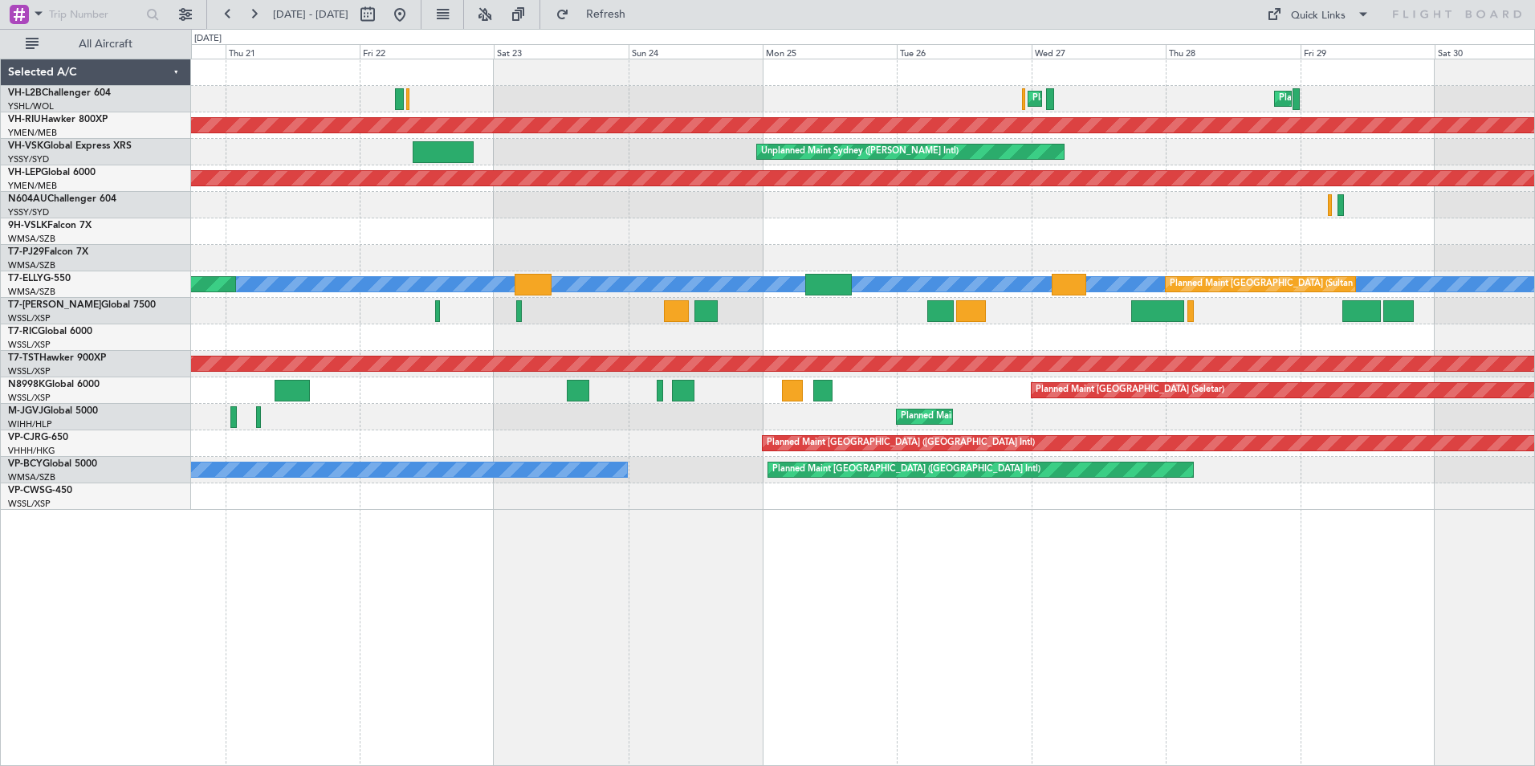
click at [844, 207] on div "Planned Maint [GEOGRAPHIC_DATA] ([GEOGRAPHIC_DATA]) Planned Maint Sydney ([PERS…" at bounding box center [862, 284] width 1343 height 450
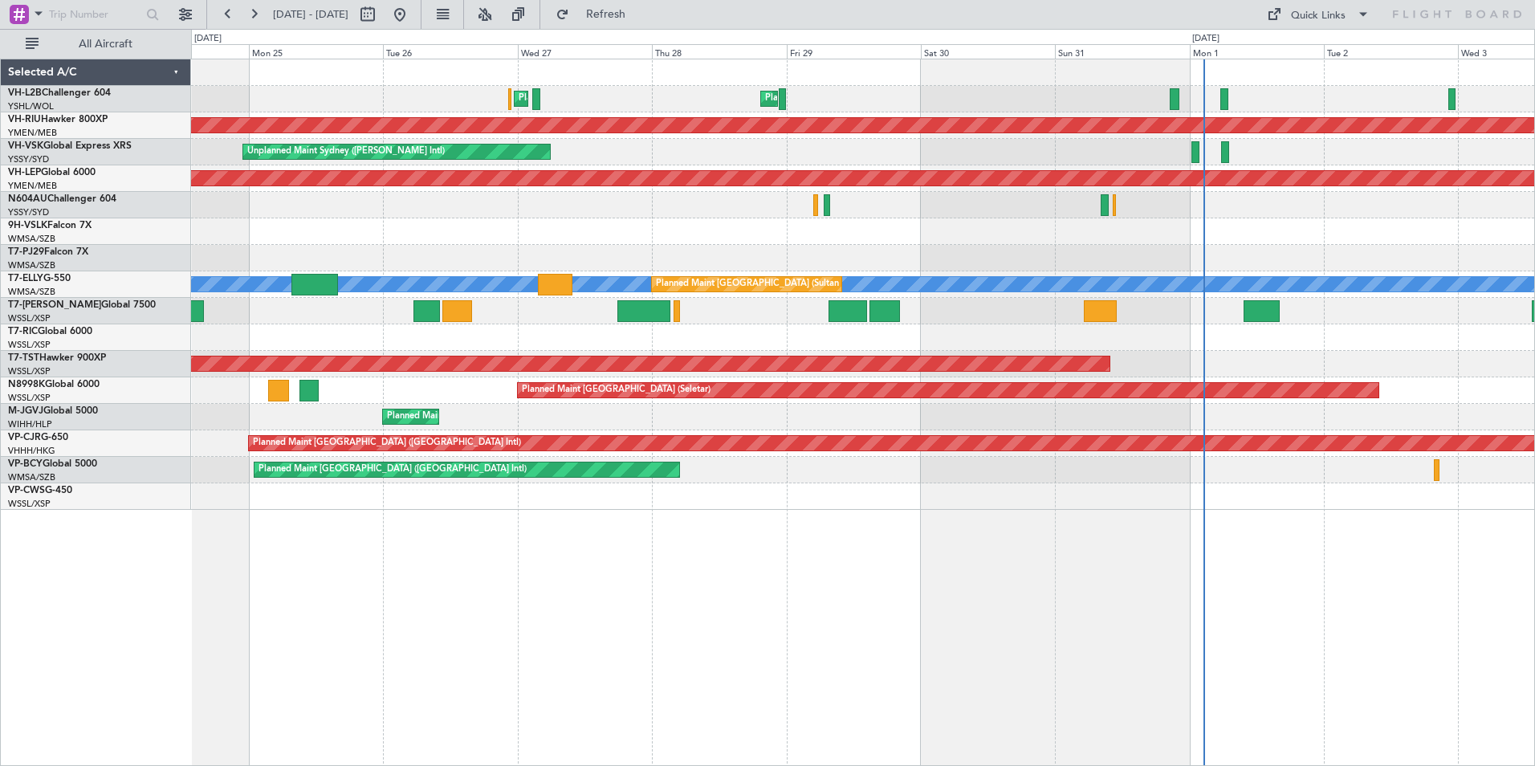
click at [378, 240] on div "Planned Maint Sydney ([PERSON_NAME] Intl) Planned Maint [GEOGRAPHIC_DATA] ([GEO…" at bounding box center [862, 284] width 1343 height 450
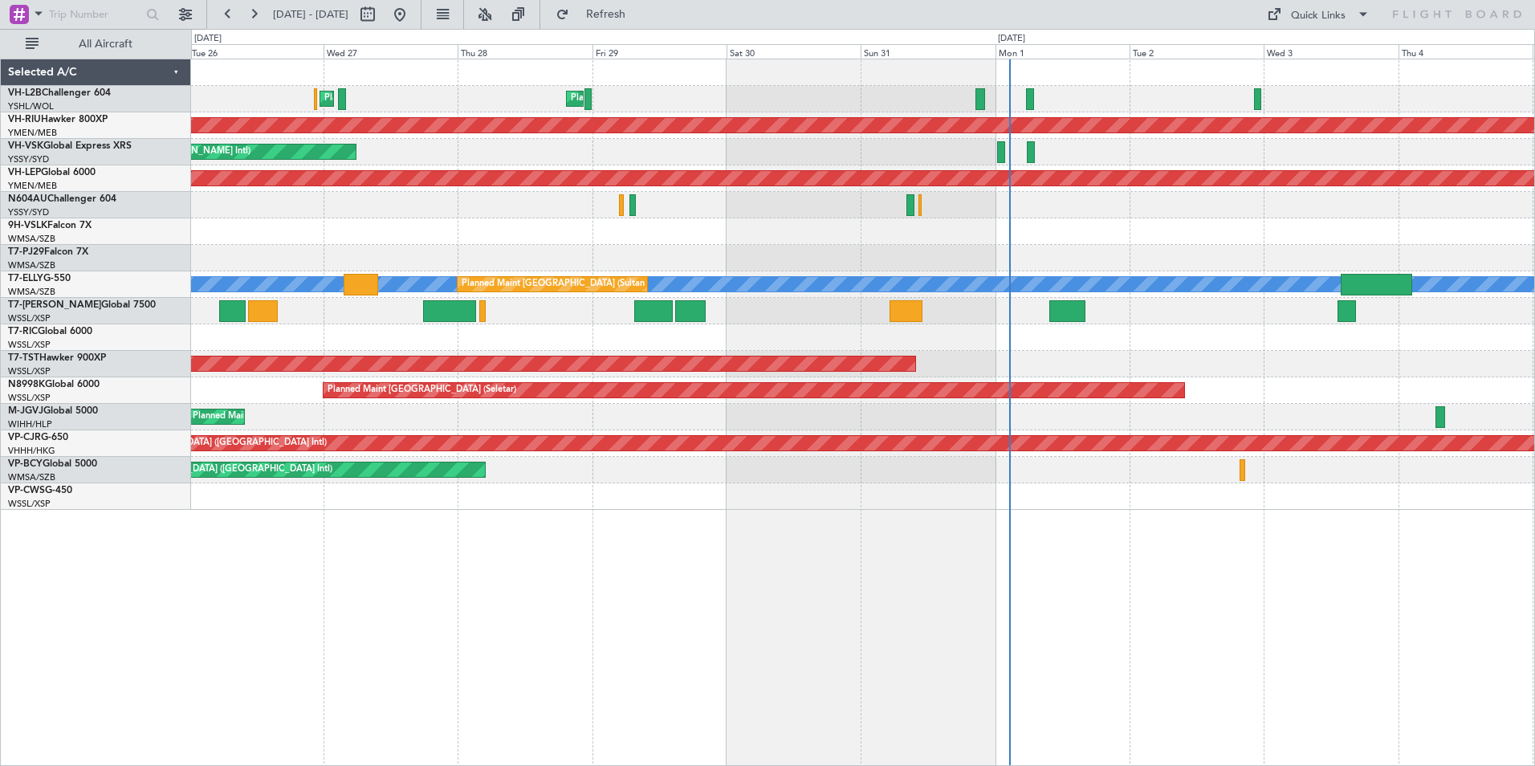
click at [786, 220] on div "Planned Maint Sydney ([PERSON_NAME] Intl) Planned Maint [GEOGRAPHIC_DATA] ([GEO…" at bounding box center [862, 284] width 1343 height 450
